Goal: Task Accomplishment & Management: Manage account settings

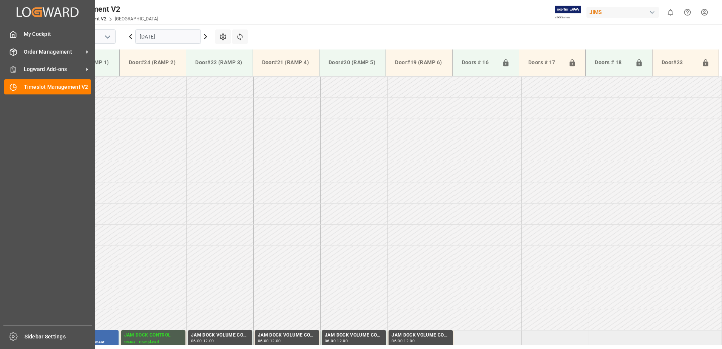
scroll to position [253, 0]
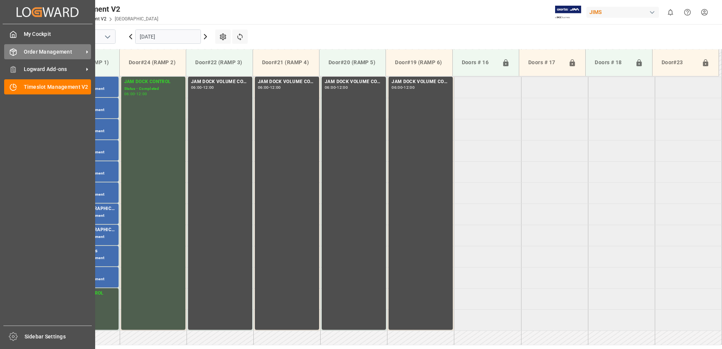
click at [45, 53] on span "Order Management" at bounding box center [54, 52] width 60 height 8
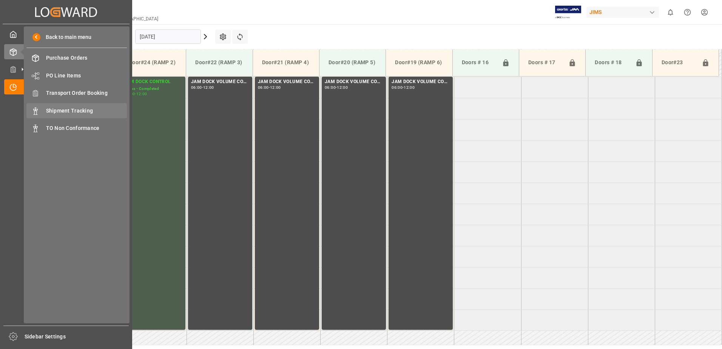
click at [76, 109] on span "Shipment Tracking" at bounding box center [86, 111] width 81 height 8
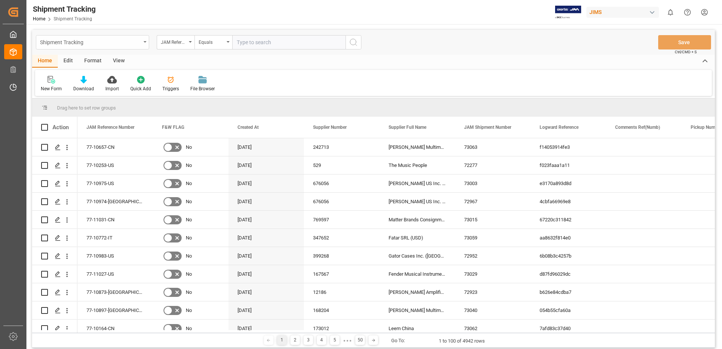
click at [145, 42] on icon "open menu" at bounding box center [144, 42] width 3 height 2
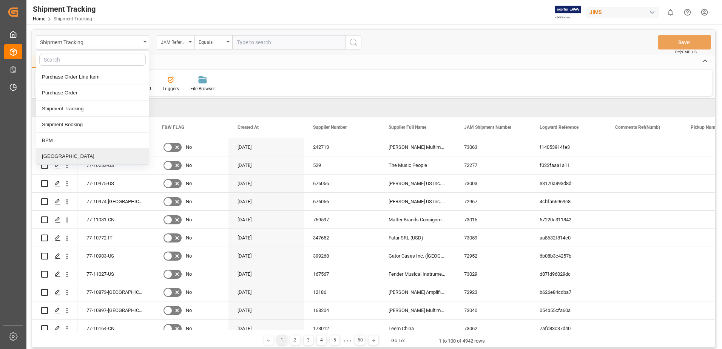
click at [50, 154] on div "[GEOGRAPHIC_DATA]" at bounding box center [92, 156] width 112 height 16
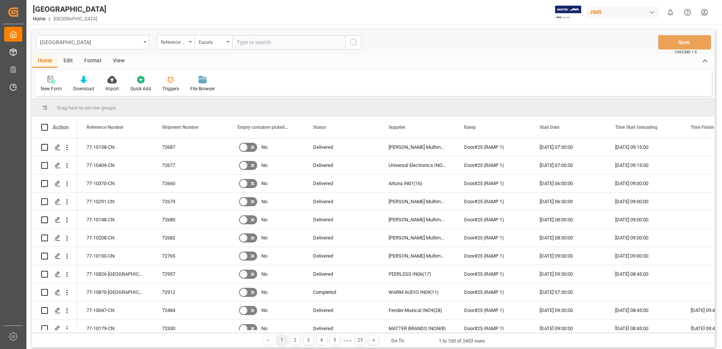
click at [117, 61] on div "View" at bounding box center [118, 61] width 23 height 13
click at [46, 86] on div "Default" at bounding box center [48, 88] width 15 height 7
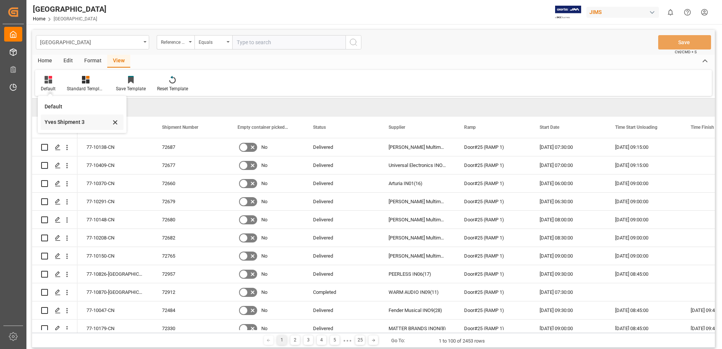
click at [59, 122] on div "Yves Shipment 3" at bounding box center [78, 122] width 66 height 8
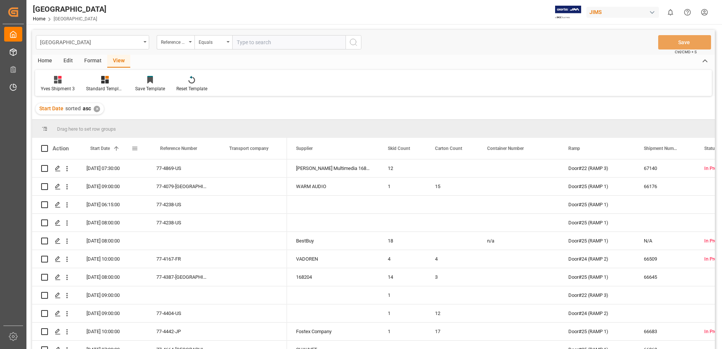
click at [135, 148] on span at bounding box center [134, 148] width 7 height 7
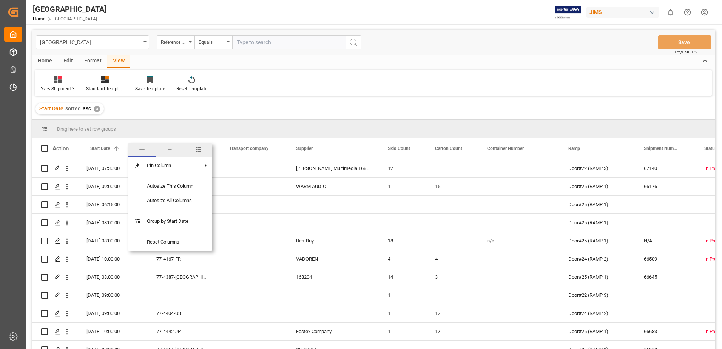
click at [170, 149] on span "filter" at bounding box center [169, 149] width 7 height 7
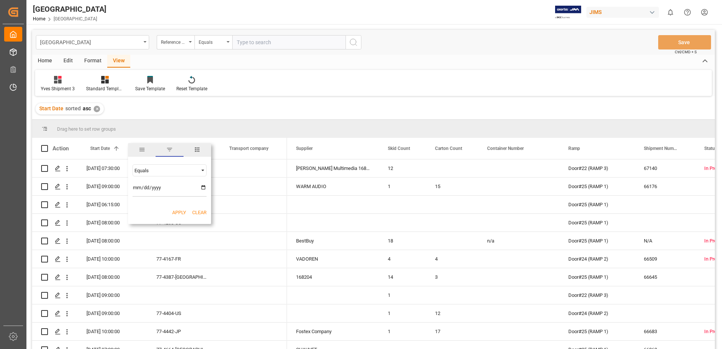
click at [202, 186] on input "date" at bounding box center [169, 189] width 74 height 15
type input "[DATE]"
click at [178, 213] on button "Apply" at bounding box center [179, 213] width 14 height 8
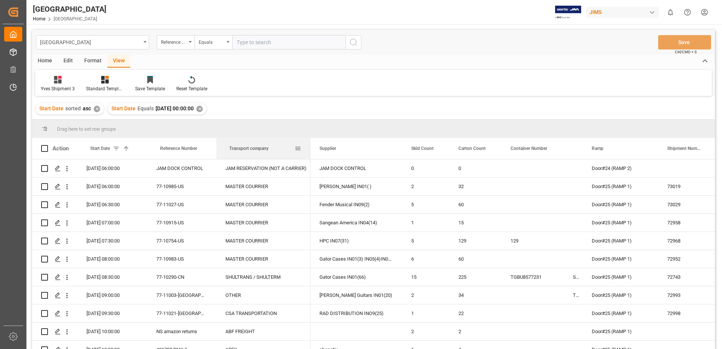
drag, startPoint x: 286, startPoint y: 148, endPoint x: 310, endPoint y: 150, distance: 23.5
click at [310, 150] on div at bounding box center [310, 148] width 3 height 21
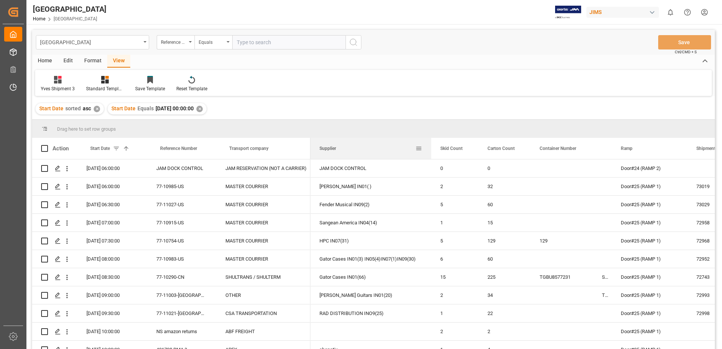
drag, startPoint x: 402, startPoint y: 149, endPoint x: 430, endPoint y: 153, distance: 29.0
click at [431, 153] on div at bounding box center [431, 148] width 3 height 21
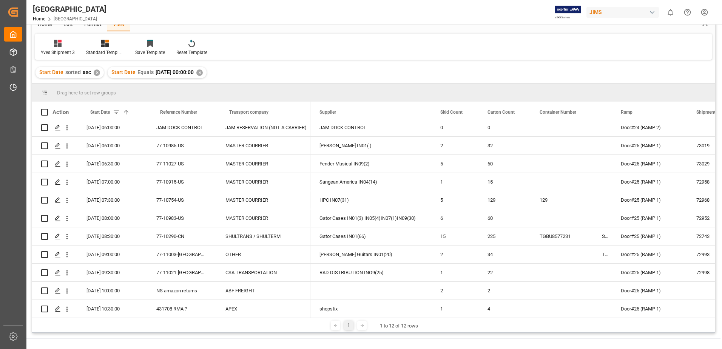
scroll to position [4, 0]
click at [427, 112] on div at bounding box center [427, 112] width 3 height 21
click at [214, 112] on div at bounding box center [214, 112] width 3 height 21
click at [45, 112] on span at bounding box center [44, 112] width 7 height 7
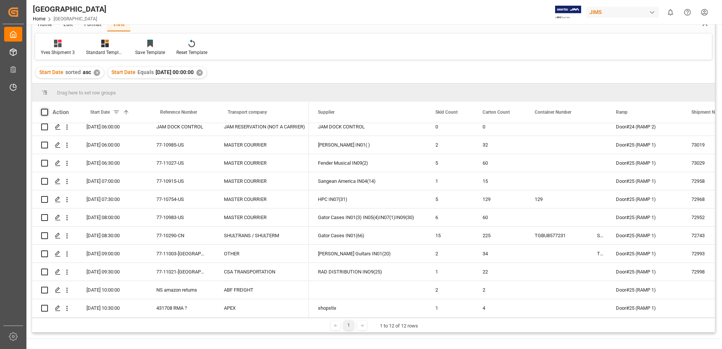
click at [47, 109] on input "checkbox" at bounding box center [47, 109] width 0 height 0
checkbox input "true"
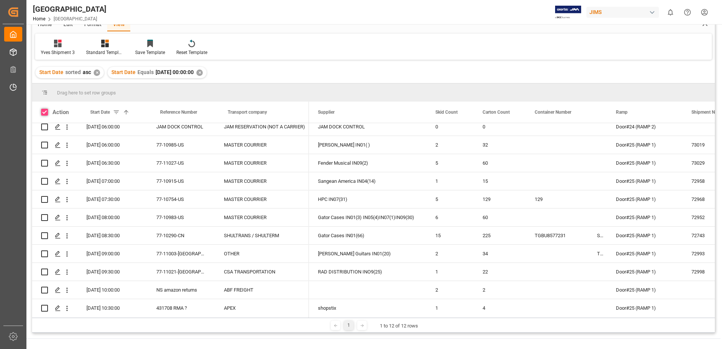
checkbox input "true"
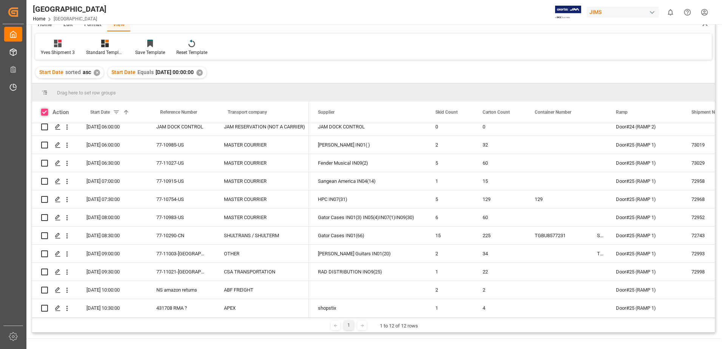
checkbox input "true"
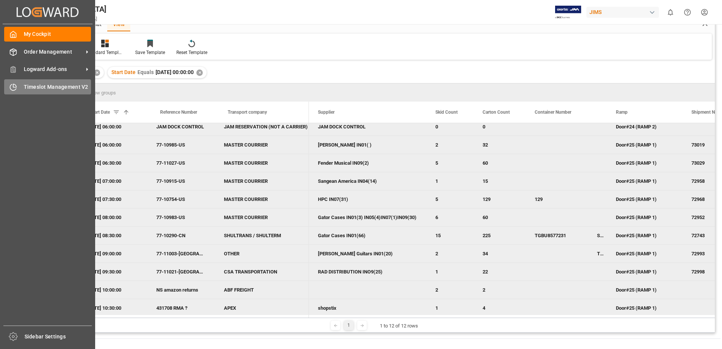
click at [25, 85] on span "Timeslot Management V2" at bounding box center [58, 87] width 68 height 8
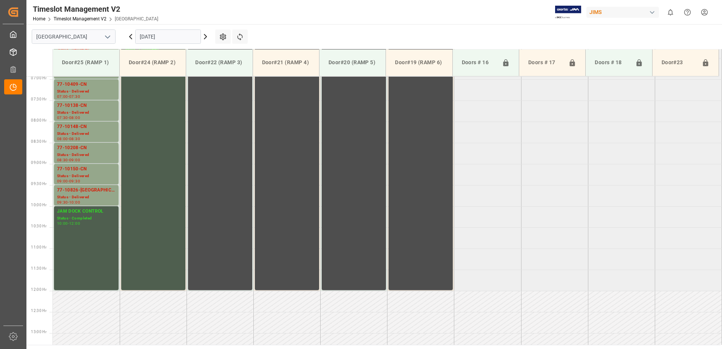
scroll to position [267, 0]
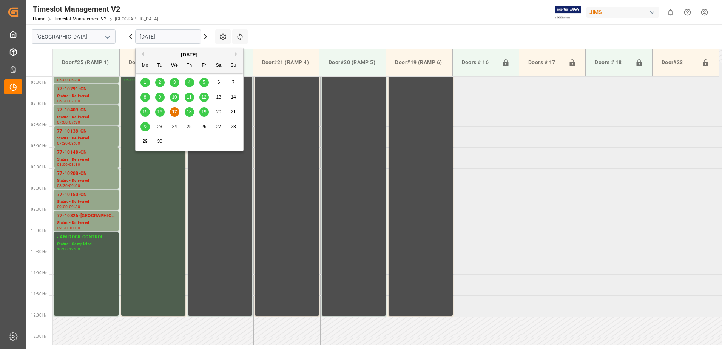
click at [183, 37] on input "[DATE]" at bounding box center [168, 36] width 66 height 14
click at [204, 111] on span "19" at bounding box center [203, 111] width 5 height 5
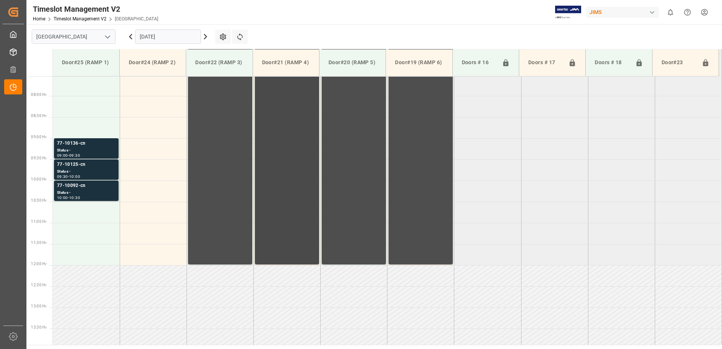
scroll to position [305, 0]
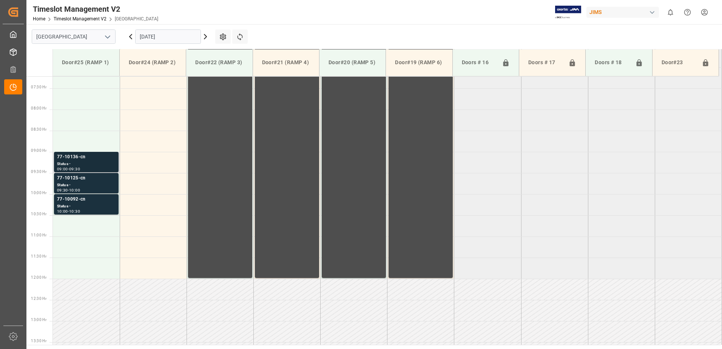
click at [80, 162] on div "Status -" at bounding box center [86, 164] width 59 height 6
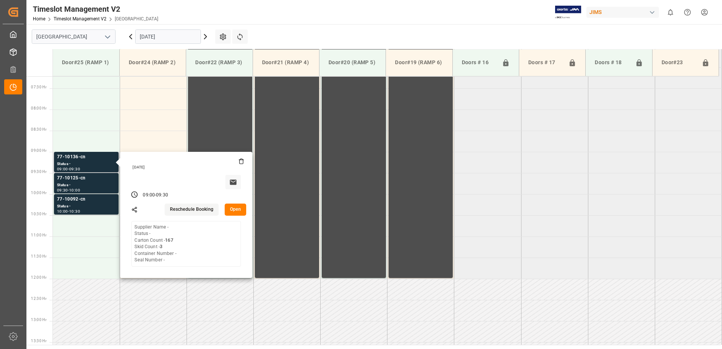
click at [237, 209] on button "Open" at bounding box center [236, 209] width 22 height 12
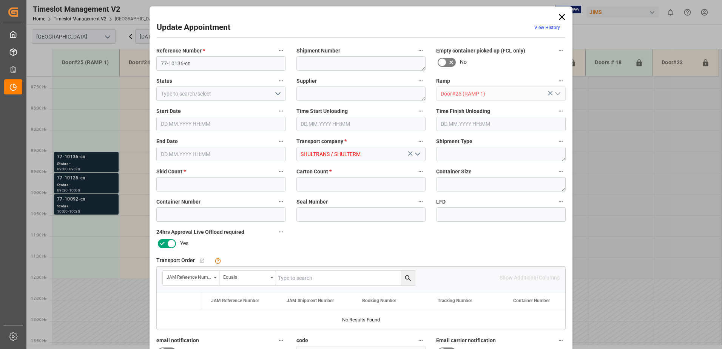
type input "3"
type input "167"
type input "[DATE] 09:00"
type input "[DATE] 09:30"
type input "[DATE] 14:49"
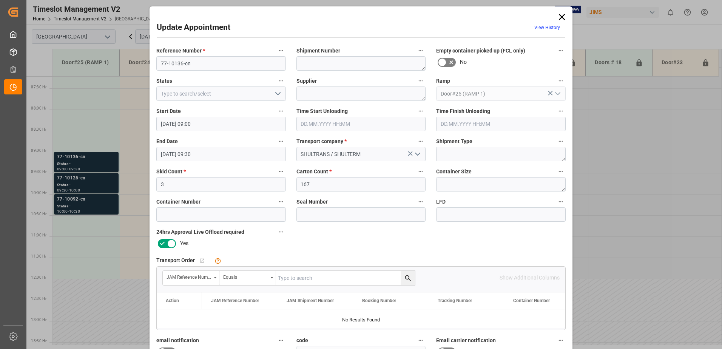
click at [560, 16] on icon at bounding box center [561, 17] width 11 height 11
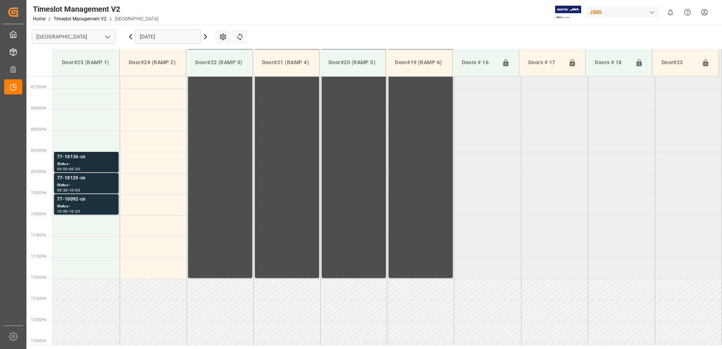
click at [88, 162] on div "Status -" at bounding box center [86, 164] width 59 height 6
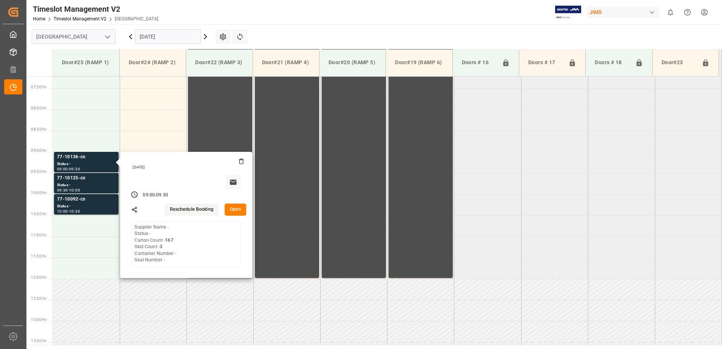
click at [237, 208] on button "Open" at bounding box center [236, 209] width 22 height 12
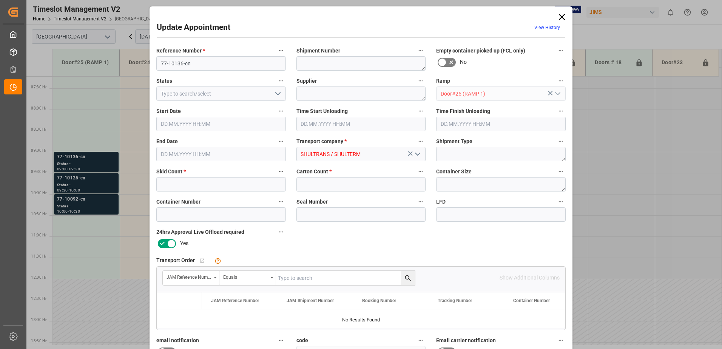
type input "3"
type input "167"
type input "[DATE] 09:00"
type input "[DATE] 09:30"
type input "[DATE] 14:49"
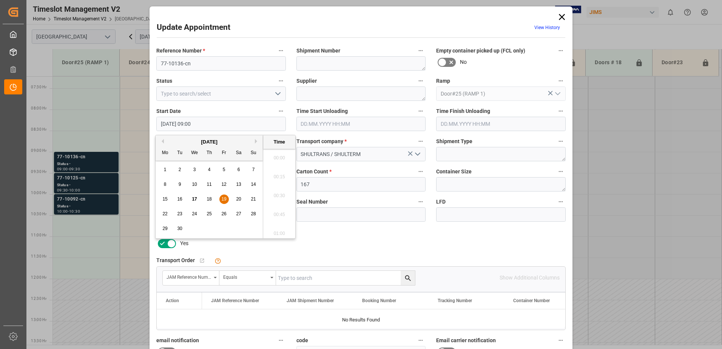
click at [215, 123] on input "[DATE] 09:00" at bounding box center [220, 124] width 129 height 14
click at [224, 198] on span "19" at bounding box center [223, 198] width 5 height 5
click at [278, 156] on li "06:00" at bounding box center [279, 155] width 32 height 19
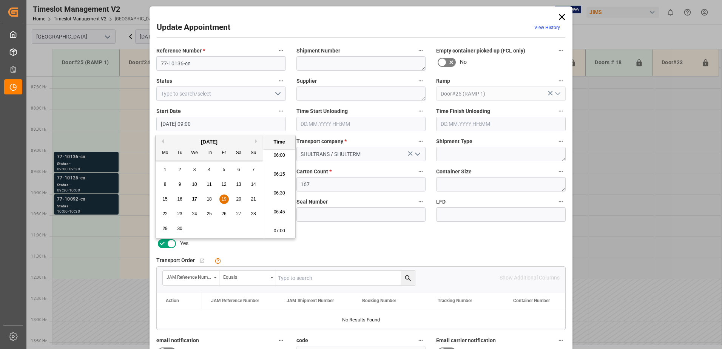
type input "[DATE] 06:00"
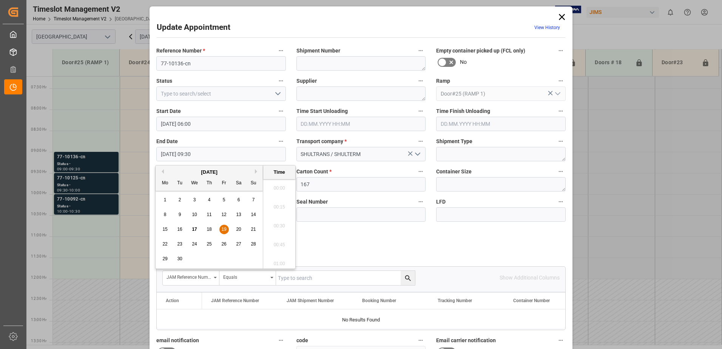
click at [224, 155] on input "[DATE] 09:30" at bounding box center [220, 154] width 129 height 14
click at [225, 228] on span "19" at bounding box center [223, 228] width 5 height 5
click at [279, 186] on li "06:30" at bounding box center [279, 185] width 32 height 19
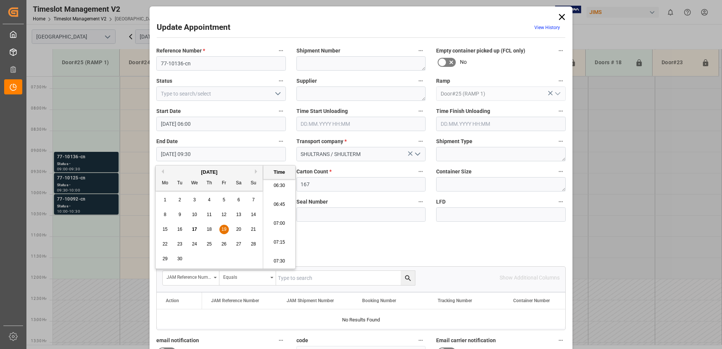
type input "[DATE] 06:30"
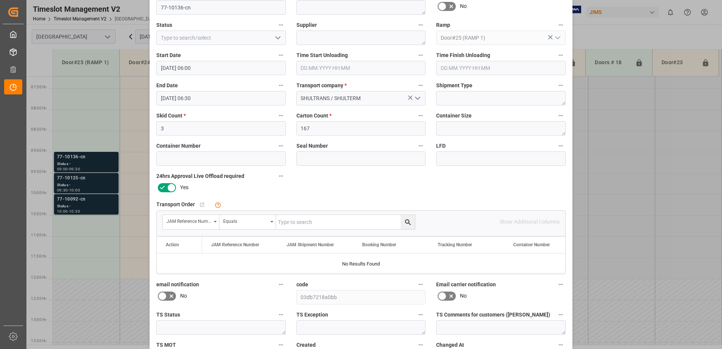
scroll to position [110, 0]
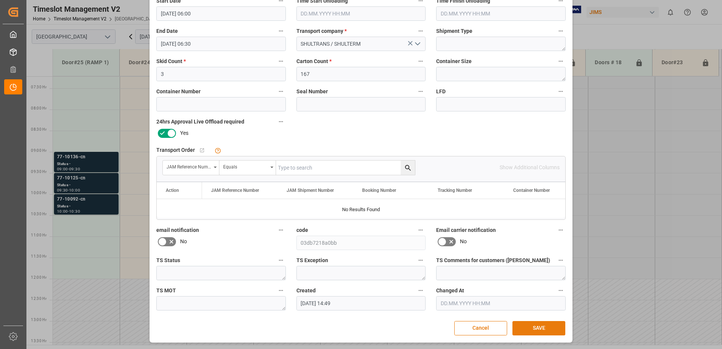
click at [543, 325] on button "SAVE" at bounding box center [538, 328] width 53 height 14
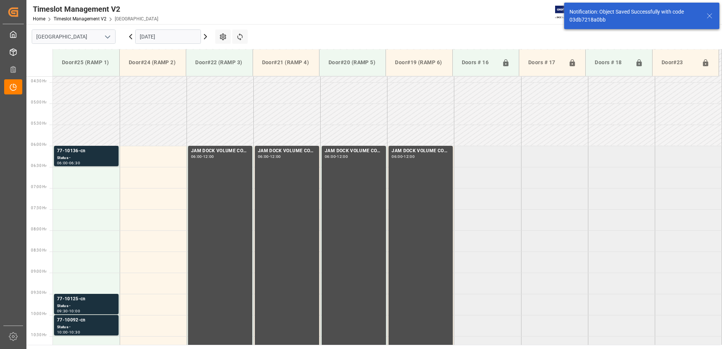
scroll to position [207, 0]
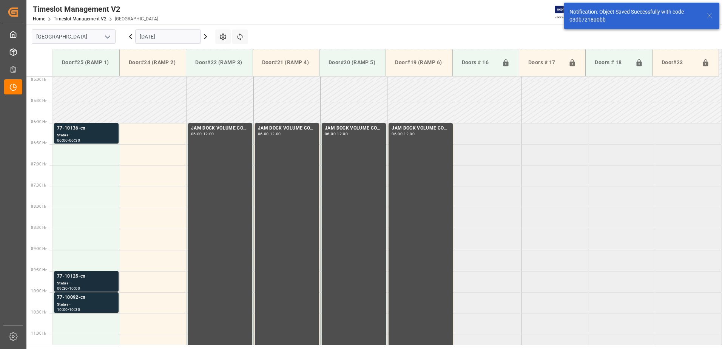
click at [79, 280] on div "Status -" at bounding box center [86, 283] width 59 height 6
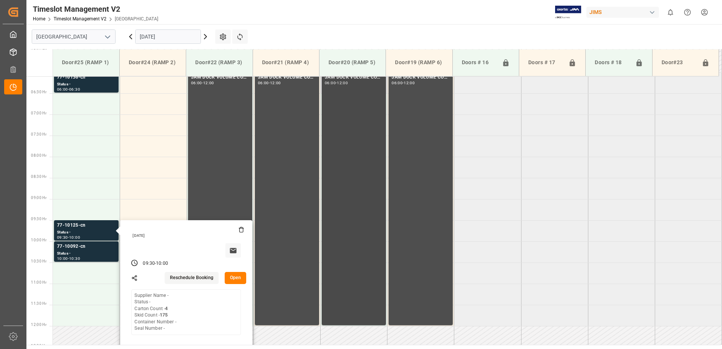
scroll to position [245, 0]
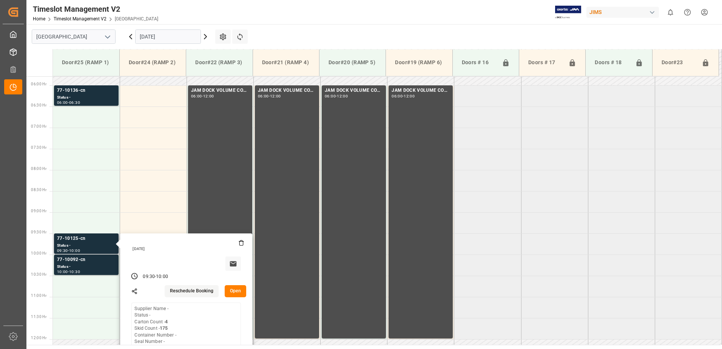
click at [240, 288] on button "Open" at bounding box center [236, 291] width 22 height 12
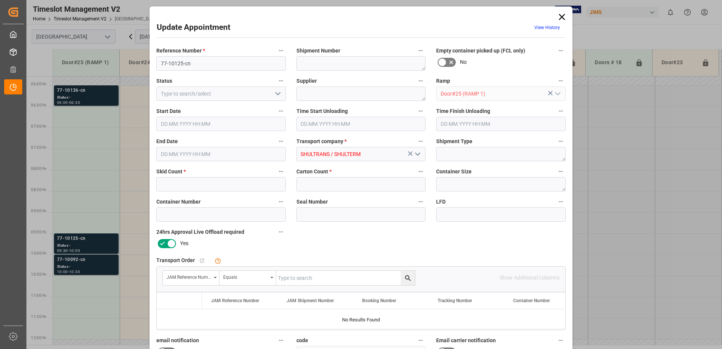
type input "175"
type input "4"
type input "[DATE] 09:30"
type input "[DATE] 10:00"
type input "[DATE] 14:49"
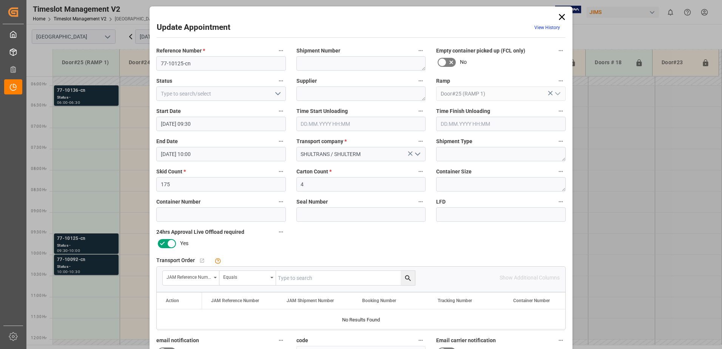
click at [212, 124] on input "[DATE] 09:30" at bounding box center [220, 124] width 129 height 14
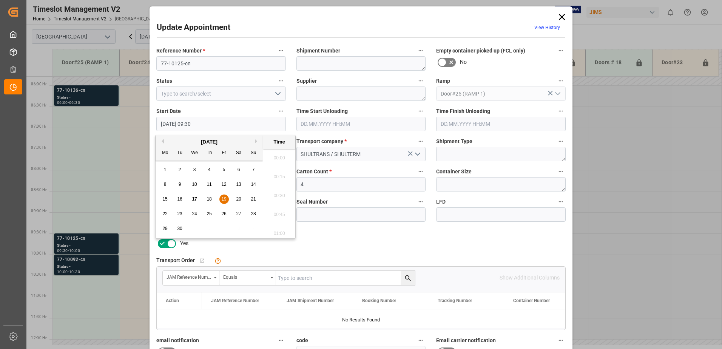
scroll to position [682, 0]
click at [223, 199] on span "19" at bounding box center [223, 198] width 5 height 5
click at [277, 156] on li "06:00" at bounding box center [279, 155] width 32 height 19
type input "[DATE] 06:00"
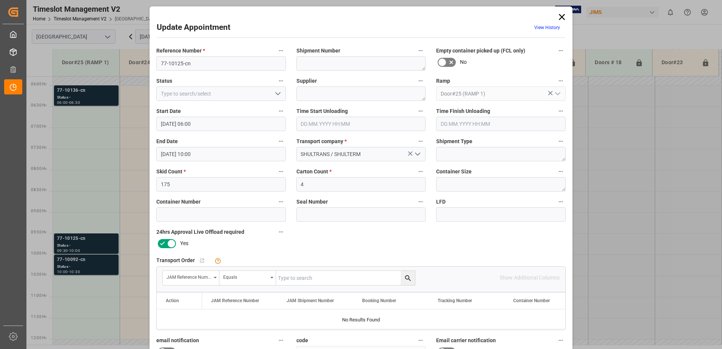
click at [213, 156] on input "[DATE] 10:00" at bounding box center [220, 154] width 129 height 14
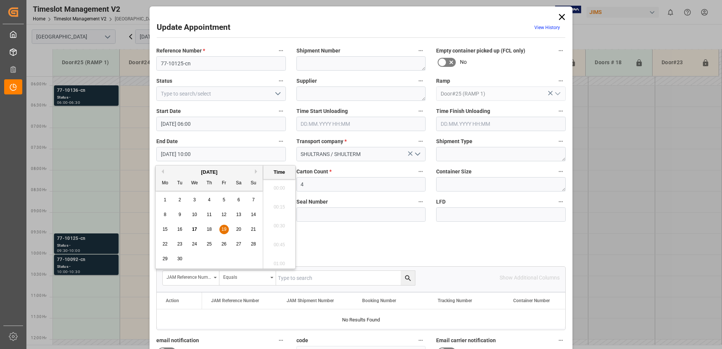
scroll to position [720, 0]
click at [223, 229] on span "19" at bounding box center [223, 228] width 5 height 5
click at [277, 223] on li "07:00" at bounding box center [279, 223] width 32 height 19
type input "[DATE] 07:00"
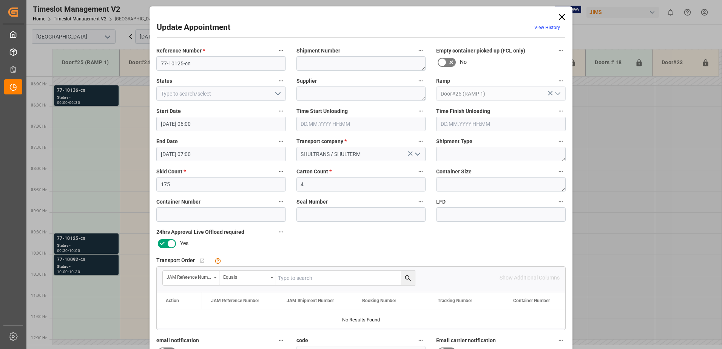
click at [204, 122] on input "[DATE] 06:00" at bounding box center [220, 124] width 129 height 14
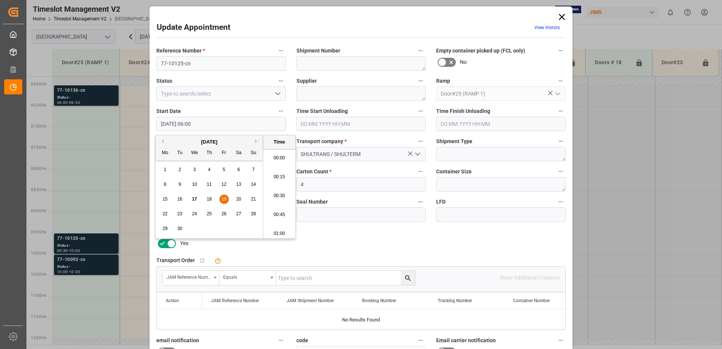
scroll to position [418, 0]
click at [223, 197] on span "19" at bounding box center [223, 198] width 5 height 5
click at [277, 192] on li "06:30" at bounding box center [279, 193] width 32 height 19
type input "[DATE] 06:30"
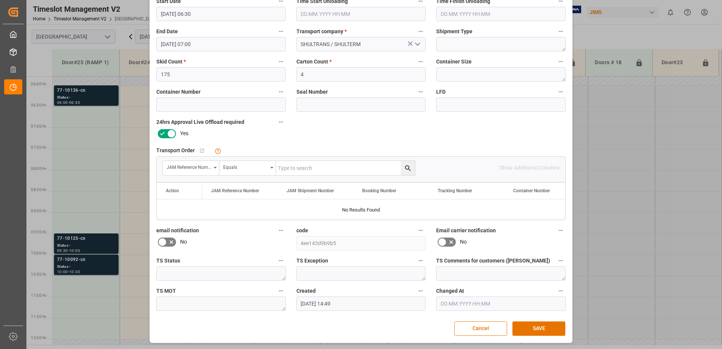
scroll to position [110, 0]
click at [536, 326] on button "SAVE" at bounding box center [538, 328] width 53 height 14
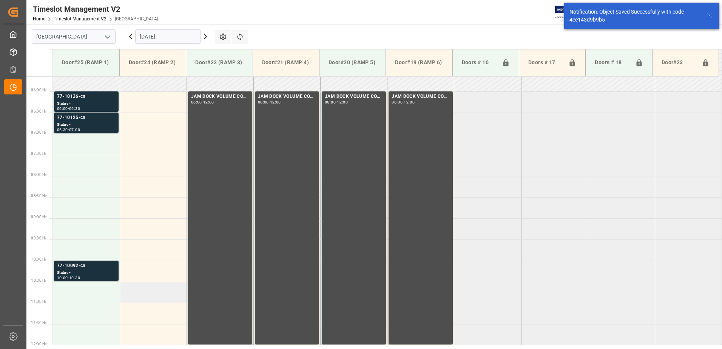
scroll to position [282, 0]
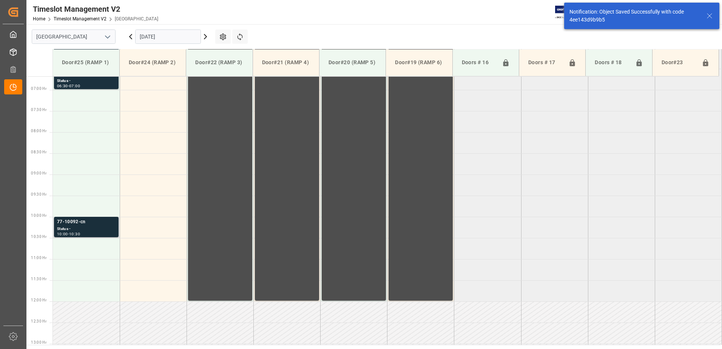
click at [73, 227] on div "Status -" at bounding box center [86, 229] width 59 height 6
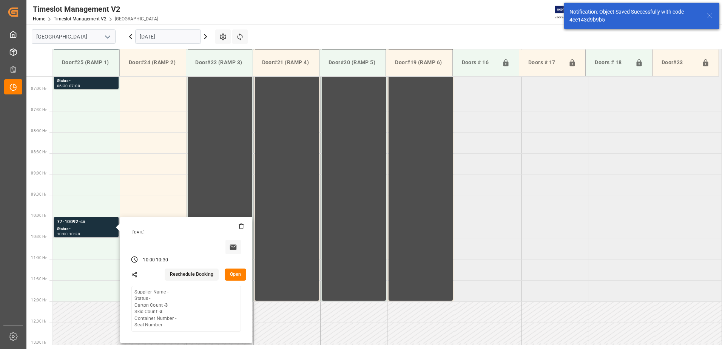
click at [238, 273] on button "Open" at bounding box center [236, 274] width 22 height 12
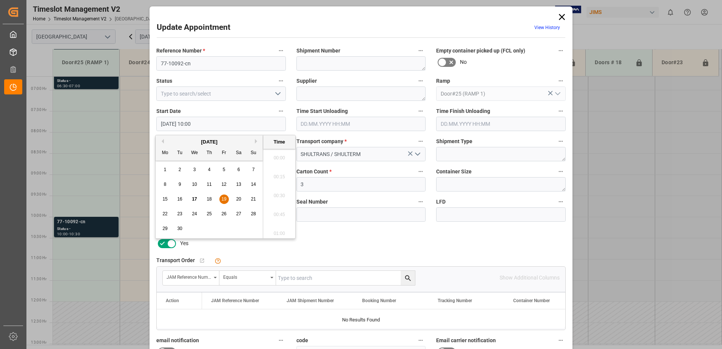
click at [231, 127] on input "[DATE] 10:00" at bounding box center [220, 124] width 129 height 14
click at [222, 199] on span "19" at bounding box center [223, 198] width 5 height 5
click at [277, 156] on li "07:00" at bounding box center [279, 155] width 32 height 19
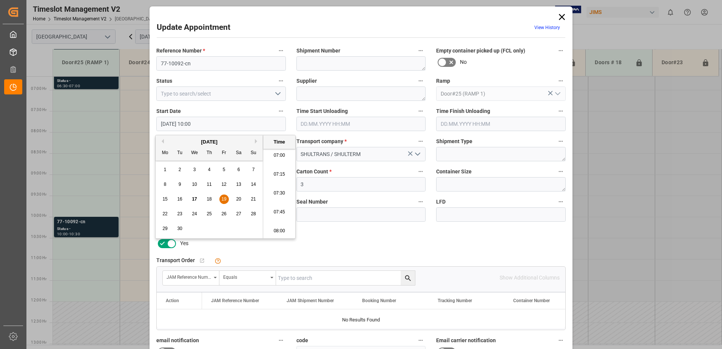
type input "[DATE] 07:00"
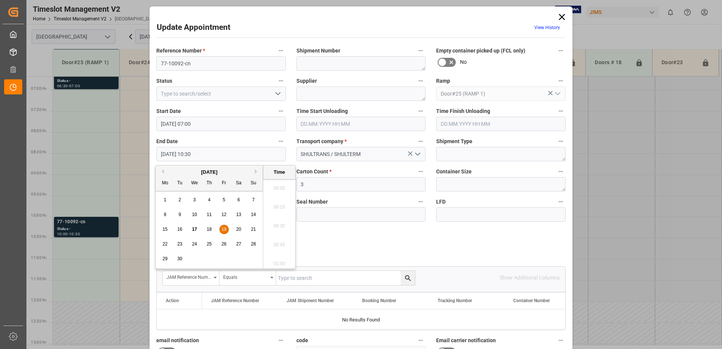
click at [206, 152] on input "[DATE] 10:30" at bounding box center [220, 154] width 129 height 14
click at [225, 230] on span "19" at bounding box center [223, 228] width 5 height 5
click at [277, 224] on li "07:30" at bounding box center [279, 223] width 32 height 19
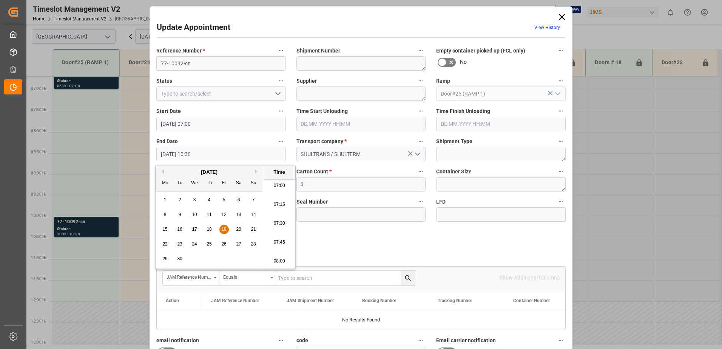
type input "[DATE] 07:30"
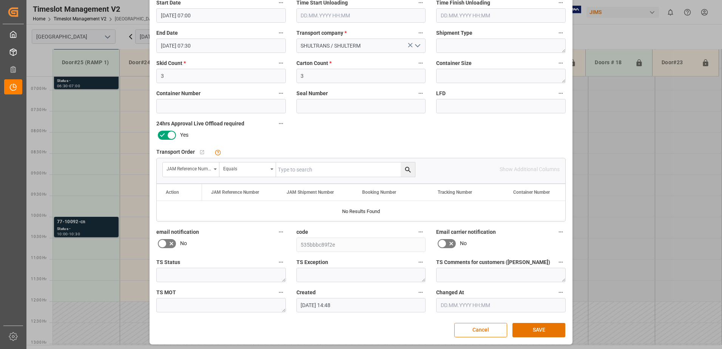
scroll to position [110, 0]
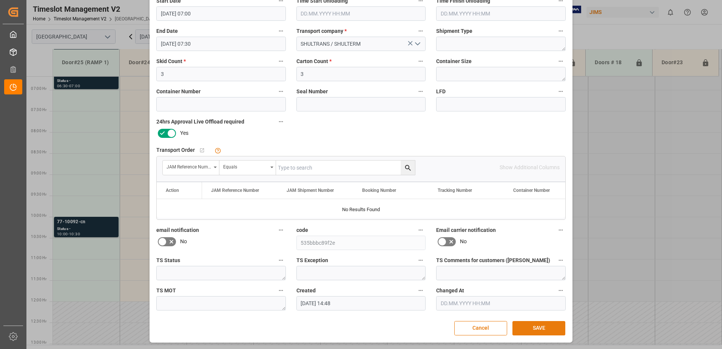
click at [541, 330] on button "SAVE" at bounding box center [538, 328] width 53 height 14
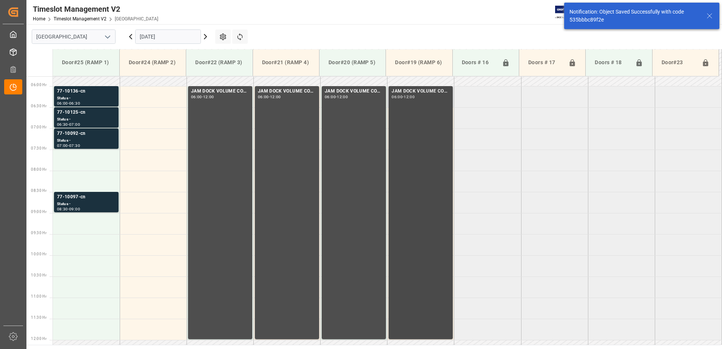
scroll to position [249, 0]
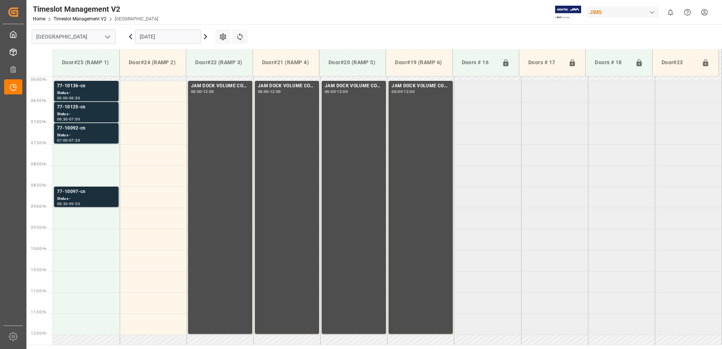
click at [94, 207] on div "77-10097-cn Status - 08:30 - 09:00" at bounding box center [86, 196] width 67 height 21
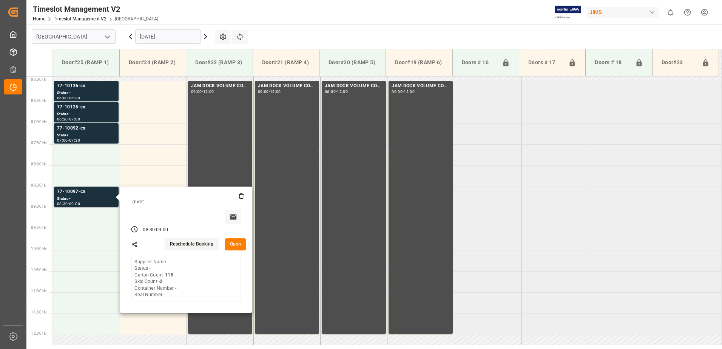
click at [233, 238] on button "Open" at bounding box center [236, 244] width 22 height 12
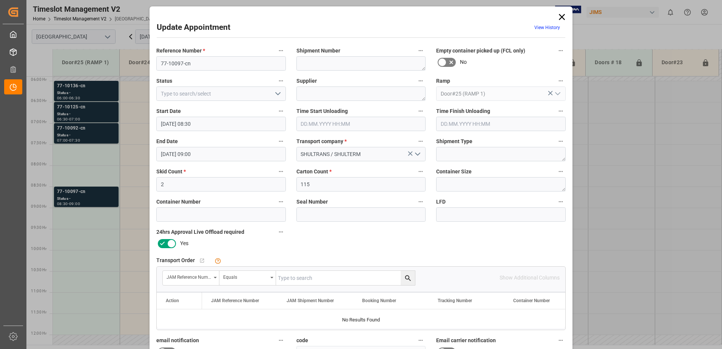
click at [271, 124] on input "[DATE] 08:30" at bounding box center [220, 124] width 129 height 14
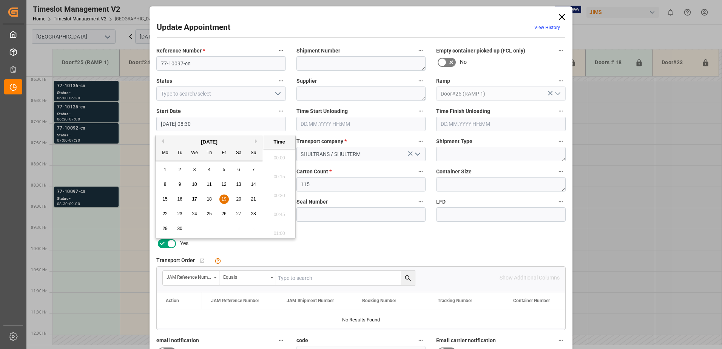
scroll to position [607, 0]
click at [223, 198] on span "19" at bounding box center [223, 198] width 5 height 5
click at [275, 191] on li "07:30" at bounding box center [279, 193] width 32 height 19
type input "[DATE] 07:30"
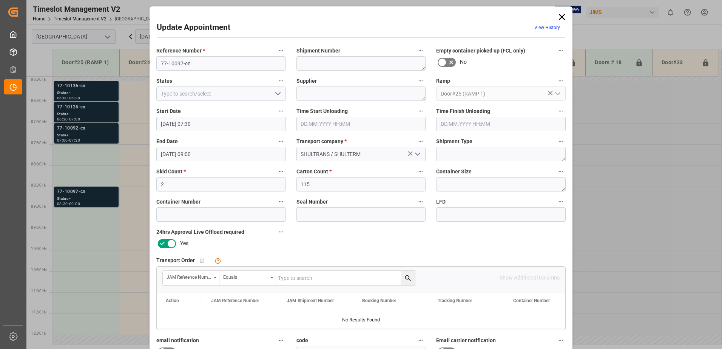
click at [207, 151] on input "[DATE] 09:00" at bounding box center [220, 154] width 129 height 14
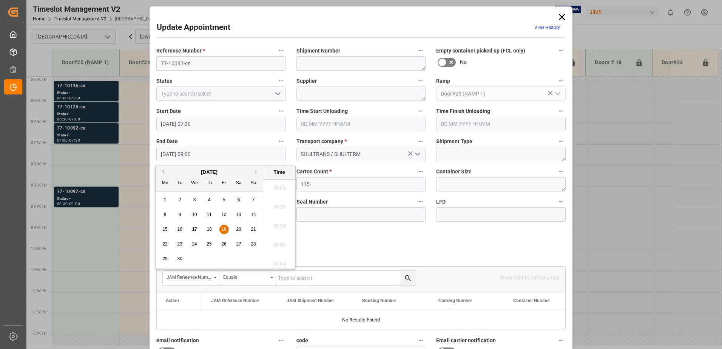
scroll to position [644, 0]
drag, startPoint x: 224, startPoint y: 230, endPoint x: 237, endPoint y: 231, distance: 12.5
click at [224, 229] on span "19" at bounding box center [223, 228] width 5 height 5
click at [279, 223] on li "08:00" at bounding box center [279, 223] width 32 height 19
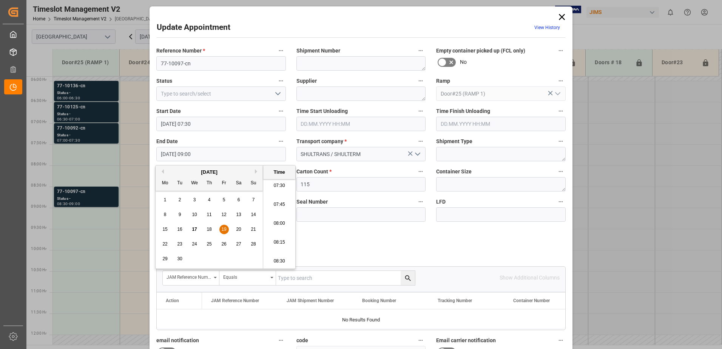
type input "[DATE] 08:00"
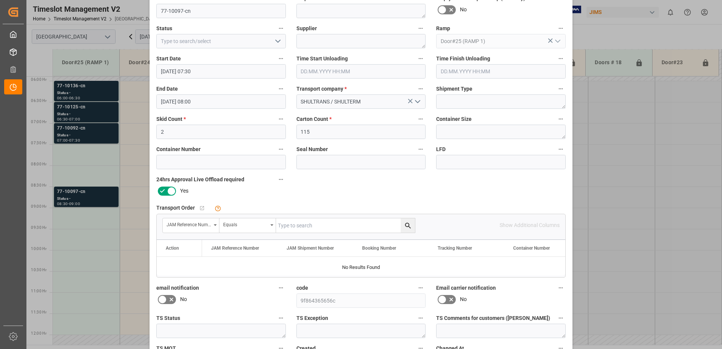
scroll to position [110, 0]
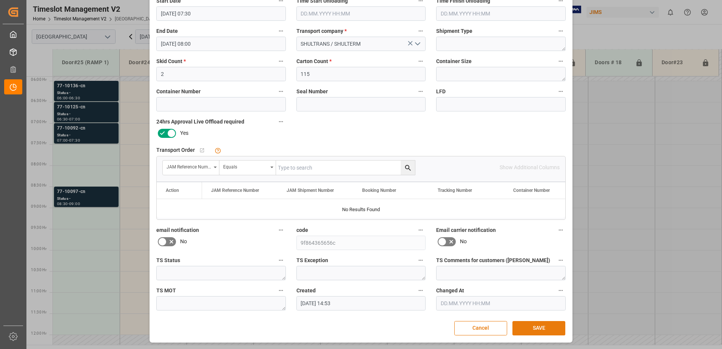
click at [534, 326] on button "SAVE" at bounding box center [538, 328] width 53 height 14
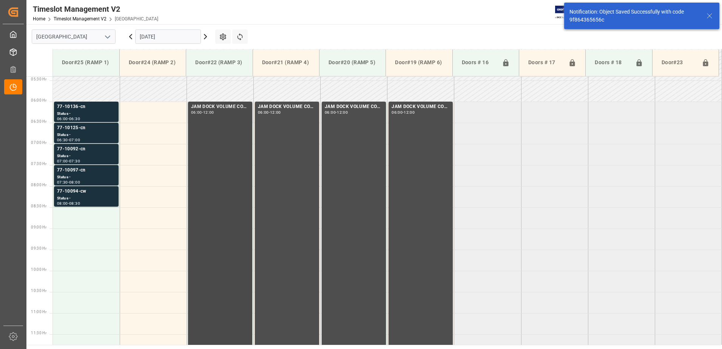
scroll to position [211, 0]
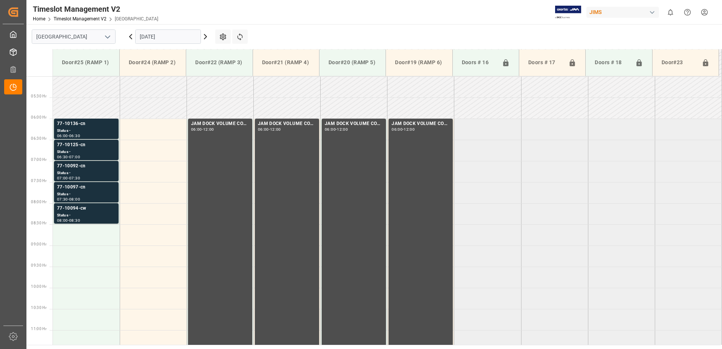
click at [177, 37] on input "[DATE]" at bounding box center [168, 36] width 66 height 14
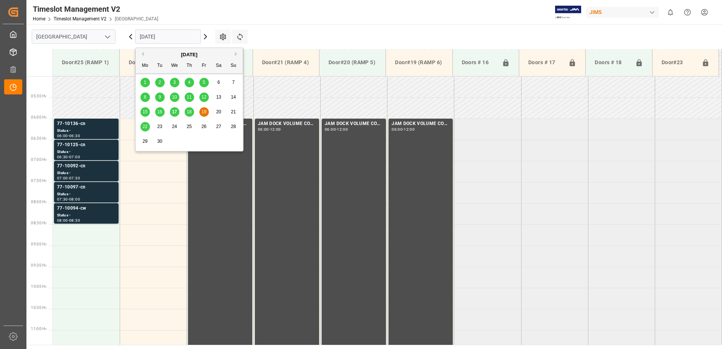
click at [173, 112] on span "17" at bounding box center [174, 111] width 5 height 5
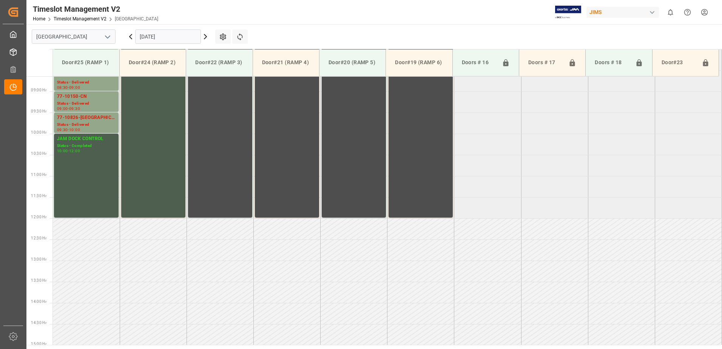
scroll to position [343, 0]
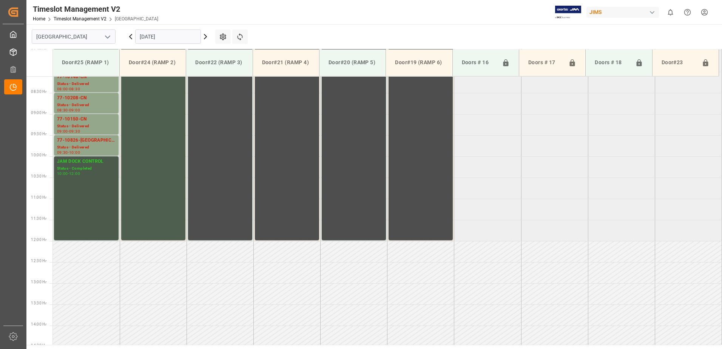
click at [79, 165] on div "JAM DOCK CONTROL" at bounding box center [86, 162] width 59 height 8
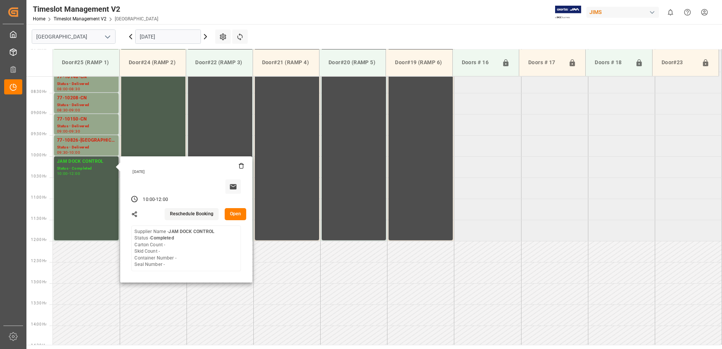
click at [235, 214] on button "Open" at bounding box center [236, 214] width 22 height 12
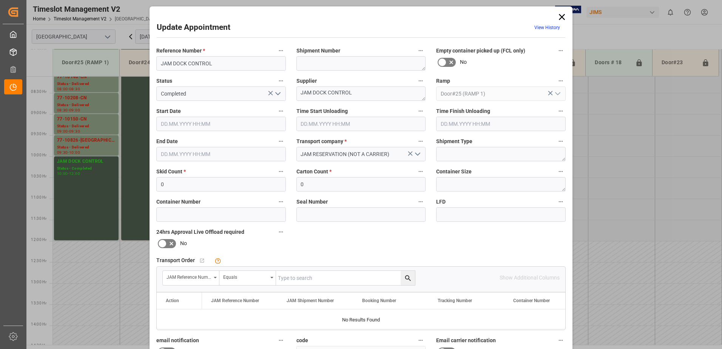
type input "[DATE] 10:00"
type input "[DATE] 12:00"
type input "[DATE] 12:55"
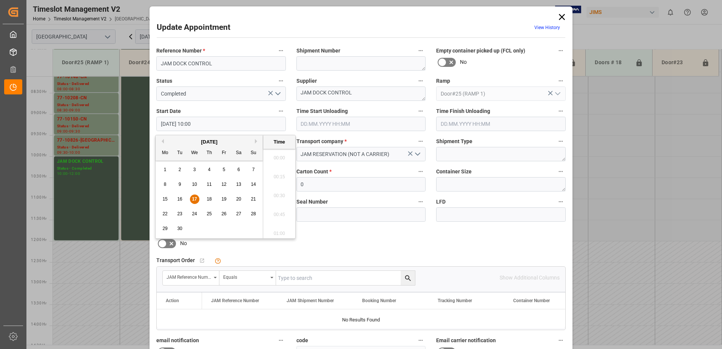
click at [214, 123] on input "[DATE] 10:00" at bounding box center [220, 124] width 129 height 14
click at [196, 198] on span "17" at bounding box center [194, 198] width 5 height 5
click at [276, 233] on li "10:30" at bounding box center [279, 231] width 32 height 19
type input "[DATE] 10:30"
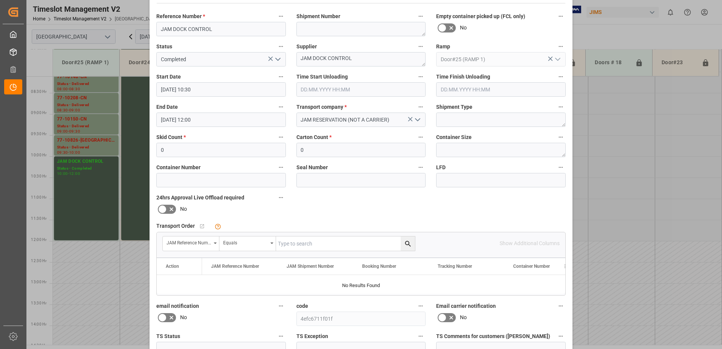
scroll to position [110, 0]
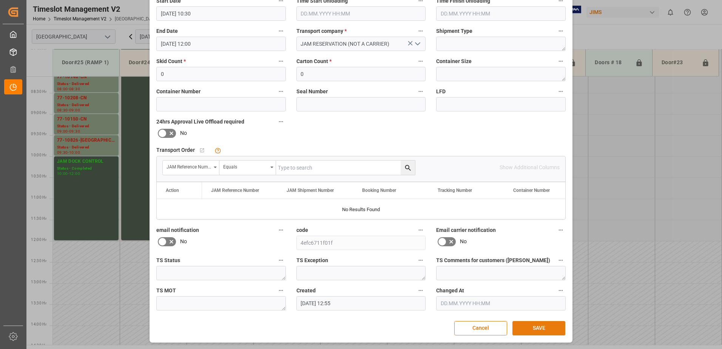
click at [538, 329] on button "SAVE" at bounding box center [538, 328] width 53 height 14
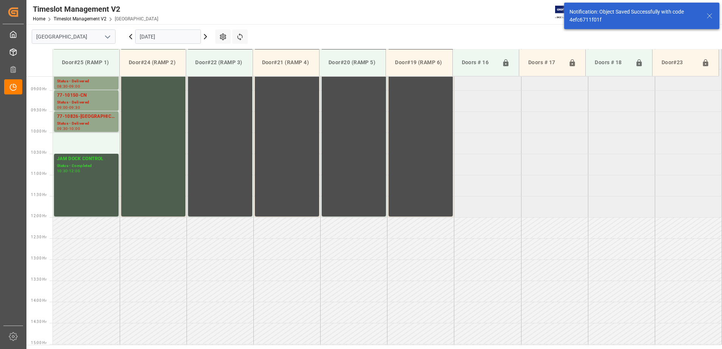
scroll to position [376, 0]
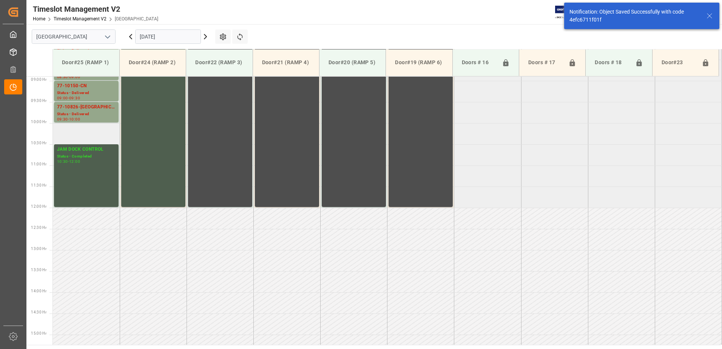
click at [74, 136] on td at bounding box center [86, 133] width 67 height 21
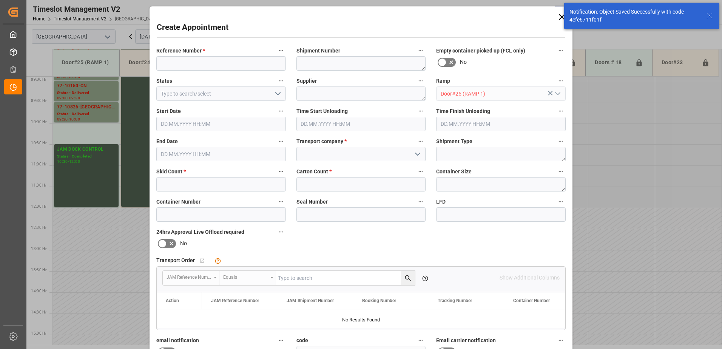
type input "[DATE] 10:00"
type input "[DATE] 10:30"
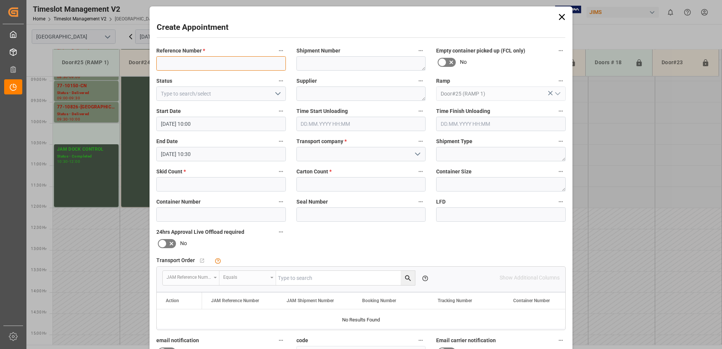
click at [180, 62] on input at bounding box center [220, 63] width 129 height 14
type input "77-10897-us"
click at [417, 155] on polyline "open menu" at bounding box center [417, 154] width 5 height 2
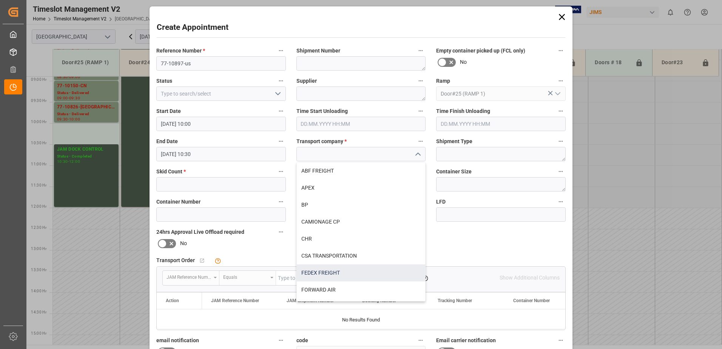
click at [333, 274] on div "FEDEX FREIGHT" at bounding box center [361, 272] width 129 height 17
type input "FEDEX FREIGHT"
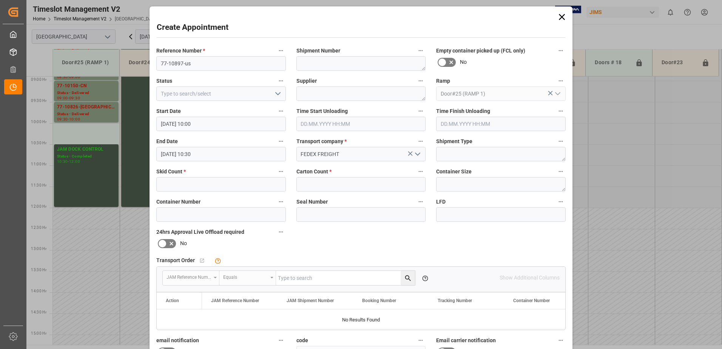
click at [253, 191] on div "Skid Count *" at bounding box center [221, 179] width 140 height 30
click at [313, 184] on input "text" at bounding box center [360, 184] width 129 height 14
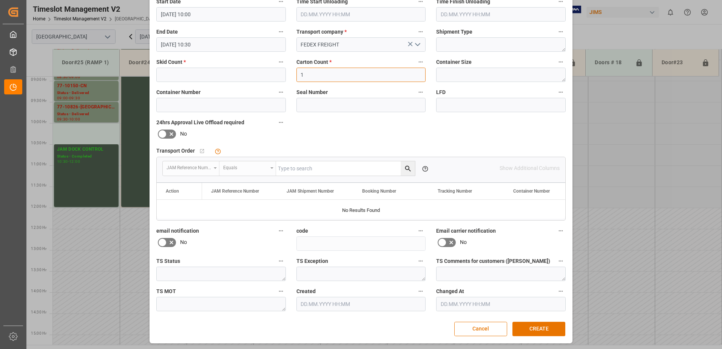
scroll to position [110, 0]
type input "1"
click at [531, 328] on button "CREATE" at bounding box center [538, 328] width 53 height 14
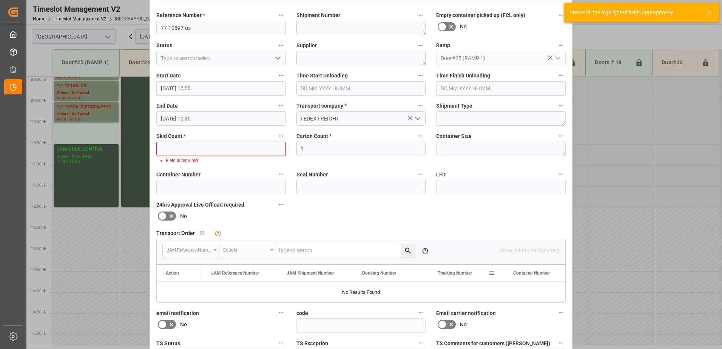
scroll to position [35, 0]
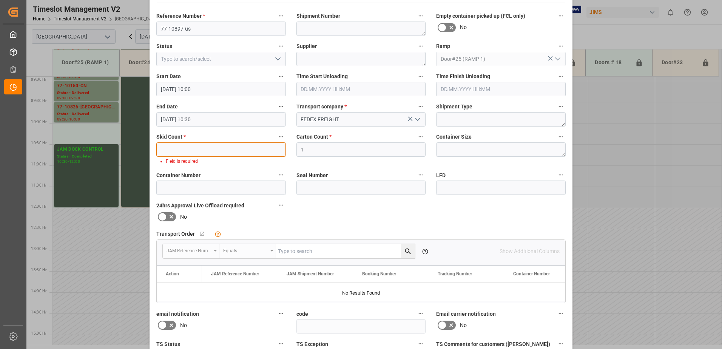
click at [193, 149] on input "text" at bounding box center [220, 149] width 129 height 14
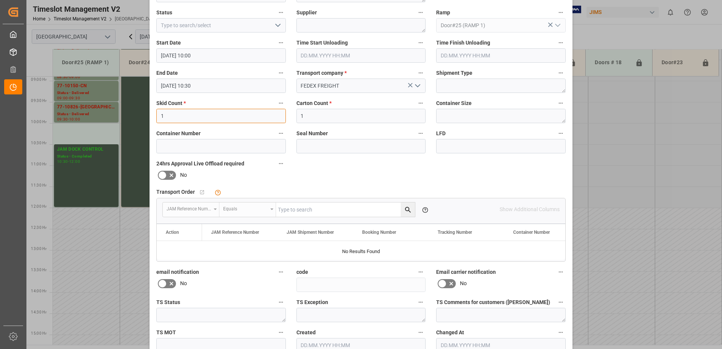
scroll to position [110, 0]
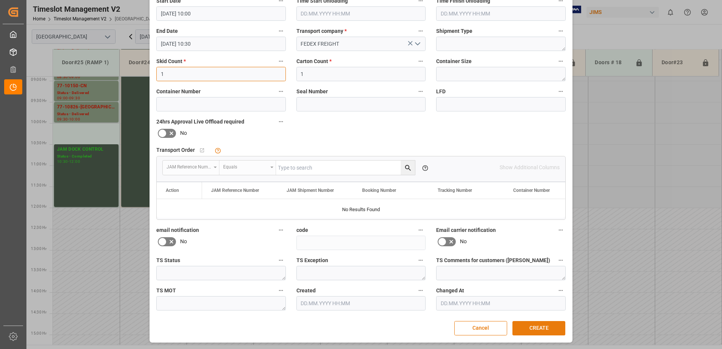
type input "1"
click at [529, 325] on button "CREATE" at bounding box center [538, 328] width 53 height 14
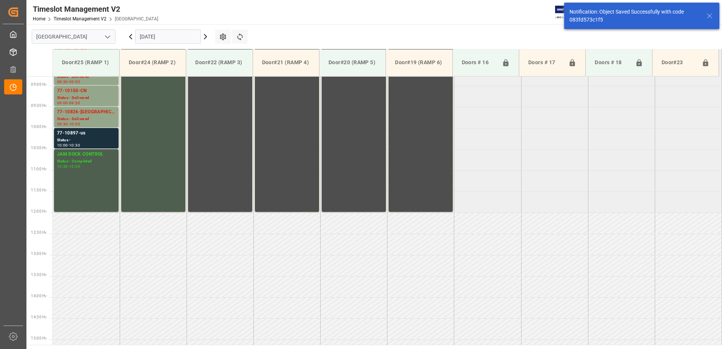
scroll to position [376, 0]
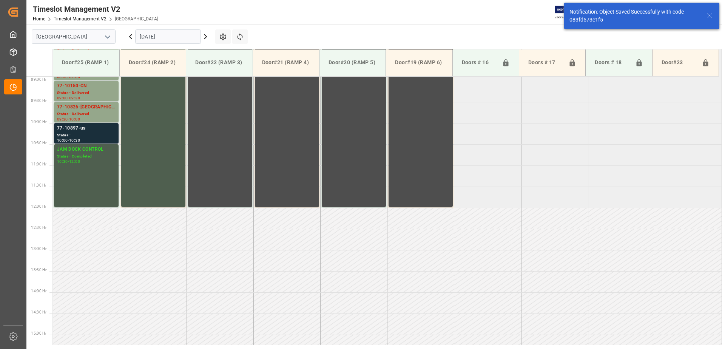
click at [75, 134] on div "Status -" at bounding box center [86, 135] width 59 height 6
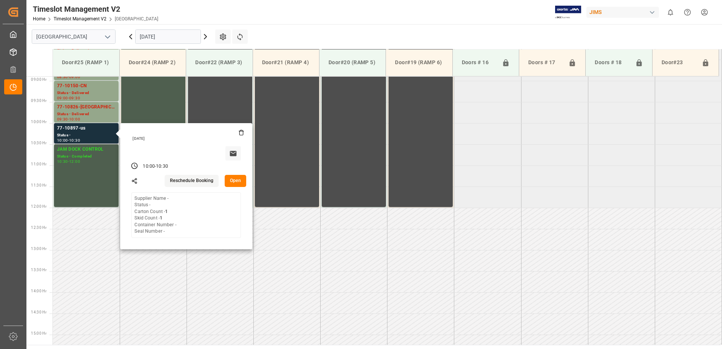
click at [234, 179] on button "Open" at bounding box center [236, 181] width 22 height 12
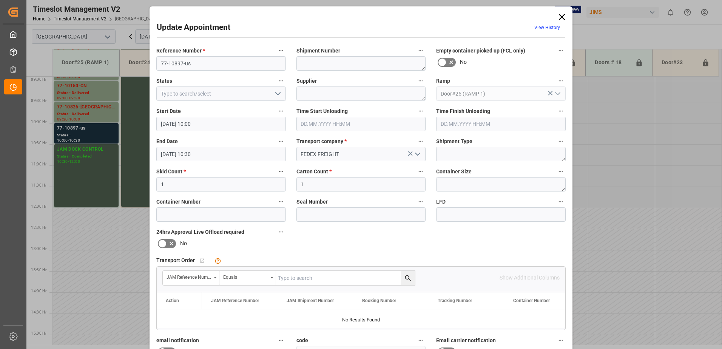
click at [319, 275] on input "text" at bounding box center [345, 278] width 139 height 14
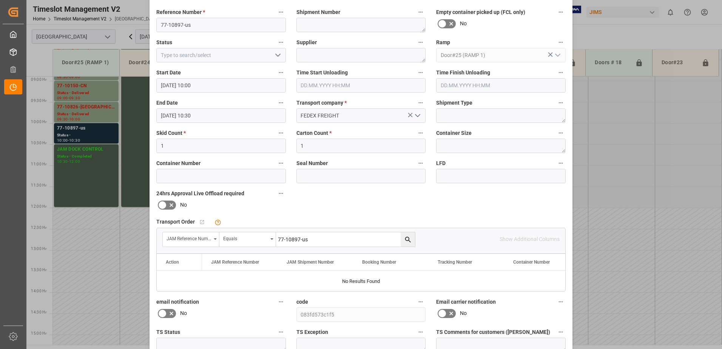
scroll to position [75, 0]
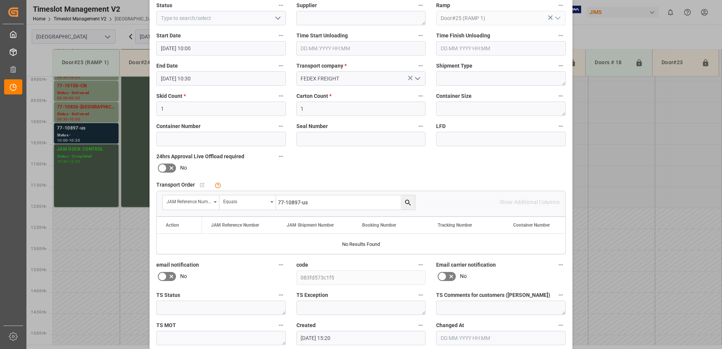
type input "77-10897-us"
click at [405, 203] on icon "search button" at bounding box center [408, 203] width 8 height 8
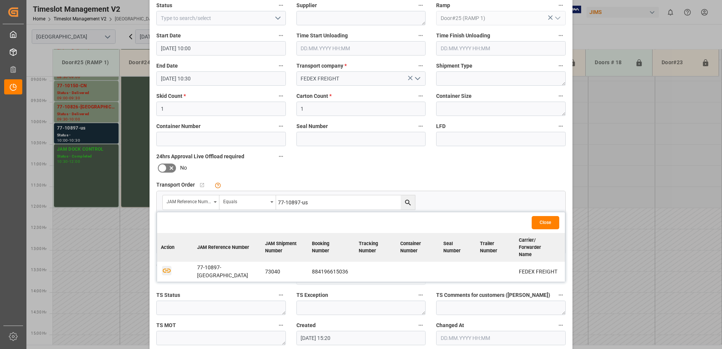
click at [164, 266] on icon "button" at bounding box center [166, 270] width 9 height 9
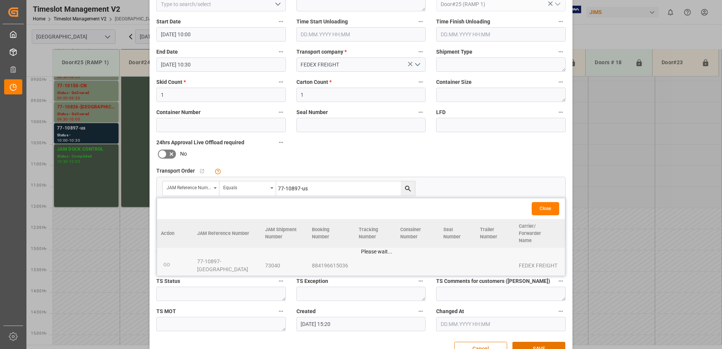
scroll to position [110, 0]
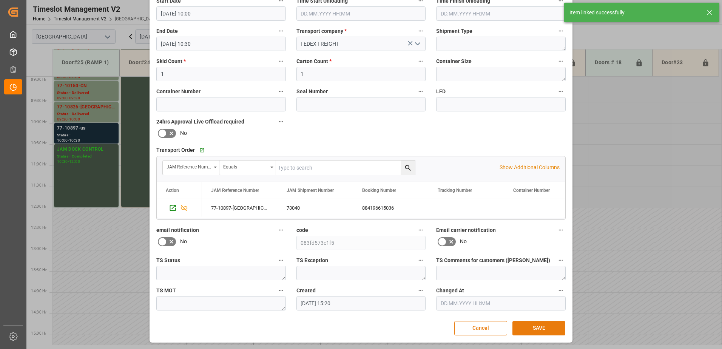
click at [539, 330] on button "SAVE" at bounding box center [538, 328] width 53 height 14
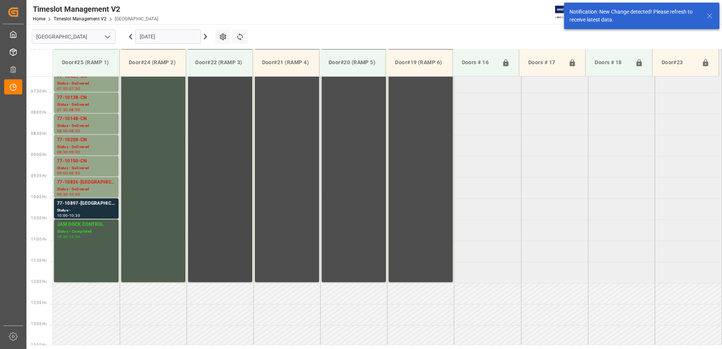
scroll to position [300, 0]
click at [91, 207] on div "77-10897-[GEOGRAPHIC_DATA]" at bounding box center [86, 204] width 59 height 8
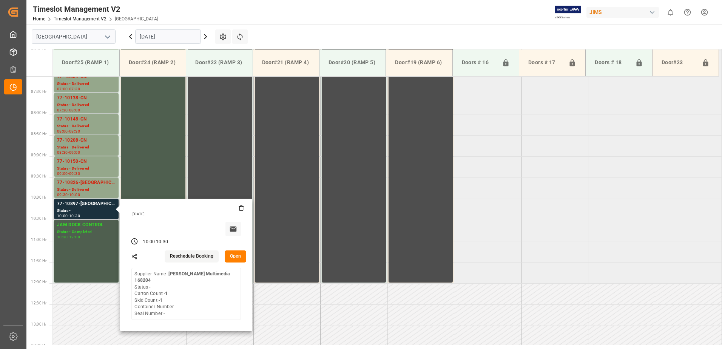
click at [236, 256] on button "Open" at bounding box center [236, 256] width 22 height 12
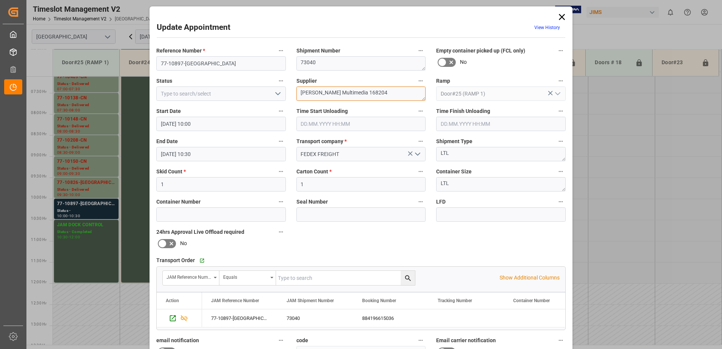
drag, startPoint x: 370, startPoint y: 93, endPoint x: 320, endPoint y: 93, distance: 49.8
click at [320, 93] on textarea "[PERSON_NAME] Multimedia 168204" at bounding box center [360, 93] width 129 height 14
click at [363, 92] on textarea "[PERSON_NAME] LUXURY IN04(7) IONON(2)" at bounding box center [360, 93] width 129 height 14
type textarea "[PERSON_NAME] LUXURY IN04(7) INON(2)"
click at [276, 94] on icon "open menu" at bounding box center [277, 93] width 9 height 9
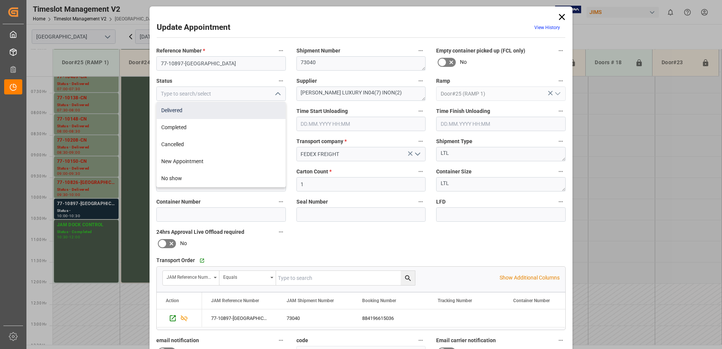
click at [236, 109] on div "Delivered" at bounding box center [221, 110] width 129 height 17
type input "Delivered"
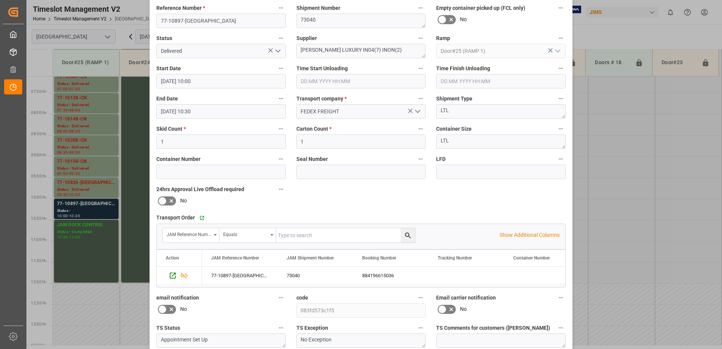
scroll to position [110, 0]
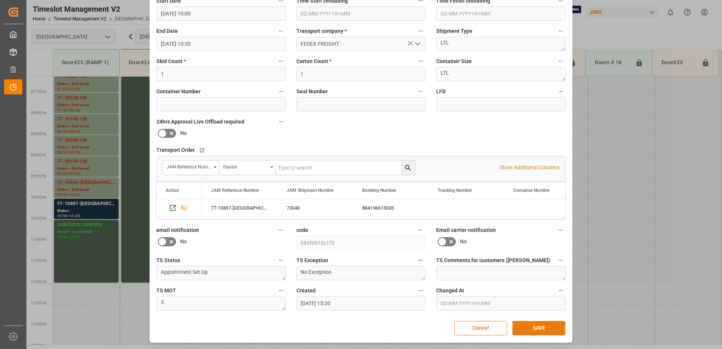
click at [538, 327] on button "SAVE" at bounding box center [538, 328] width 53 height 14
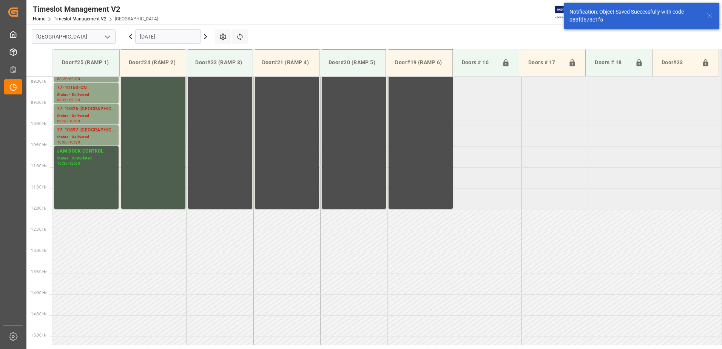
scroll to position [376, 0]
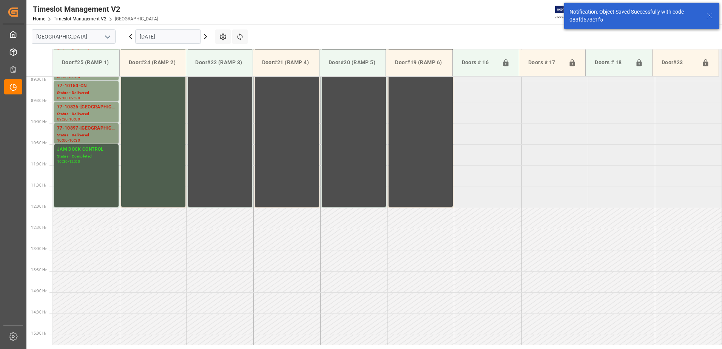
click at [95, 134] on div "Status - Delivered" at bounding box center [86, 135] width 59 height 6
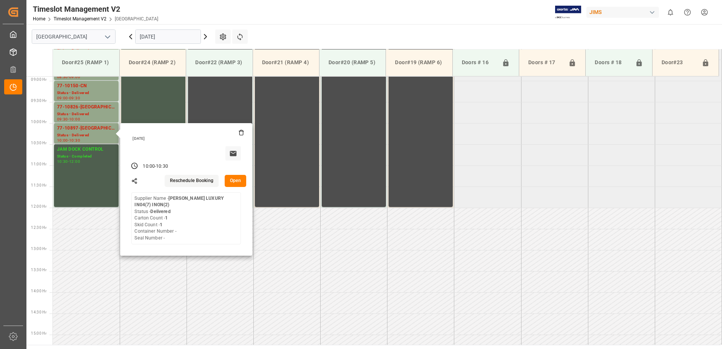
click at [234, 180] on button "Open" at bounding box center [236, 181] width 22 height 12
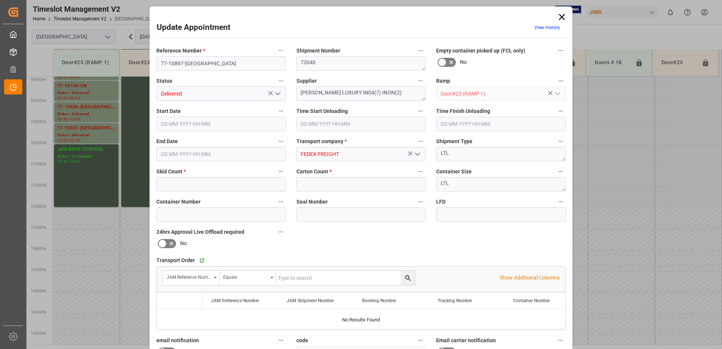
type input "1"
type input "[DATE] 10:00"
type input "[DATE] 10:30"
type input "[DATE] 15:20"
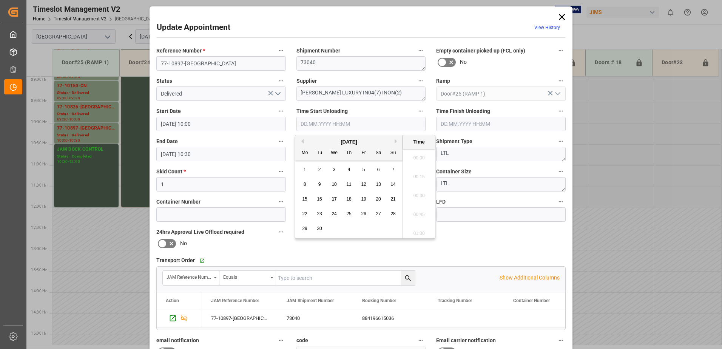
click at [312, 124] on input "text" at bounding box center [360, 124] width 129 height 14
click at [335, 199] on span "17" at bounding box center [333, 198] width 5 height 5
click at [417, 174] on li "11:00" at bounding box center [419, 174] width 32 height 19
type input "[DATE] 11:00"
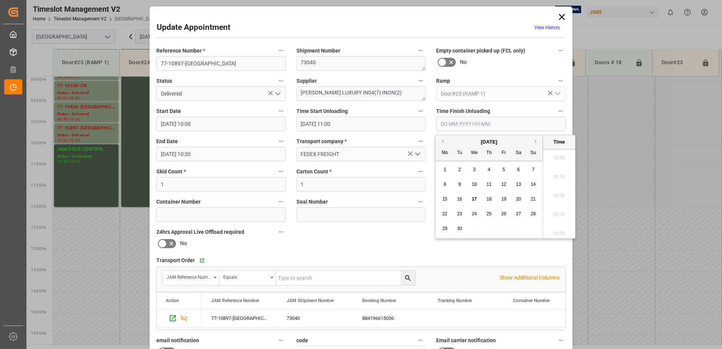
click at [465, 122] on input "text" at bounding box center [500, 124] width 129 height 14
click at [489, 185] on span "11" at bounding box center [488, 184] width 5 height 5
click at [474, 199] on span "17" at bounding box center [473, 198] width 5 height 5
click at [551, 193] on li "11:15" at bounding box center [559, 193] width 32 height 19
type input "[DATE] 11:15"
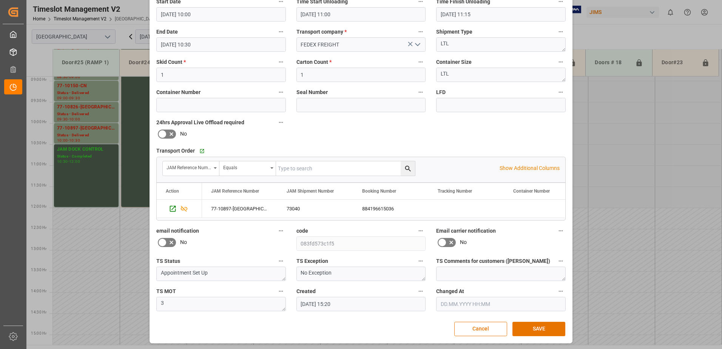
scroll to position [110, 0]
click at [546, 328] on button "SAVE" at bounding box center [538, 328] width 53 height 14
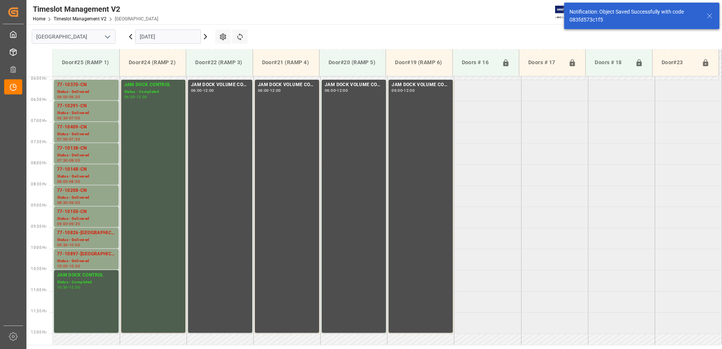
scroll to position [225, 0]
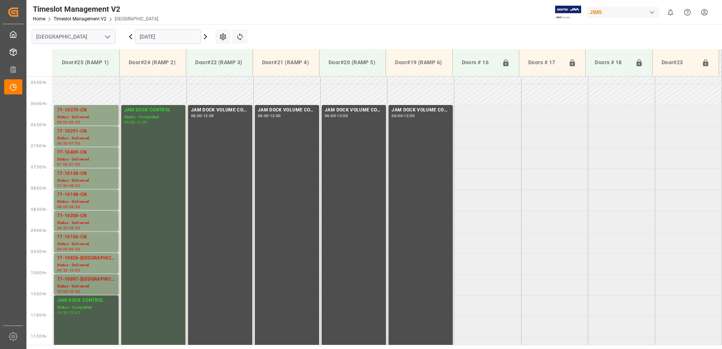
click at [88, 285] on div "Status - Delivered" at bounding box center [86, 286] width 59 height 6
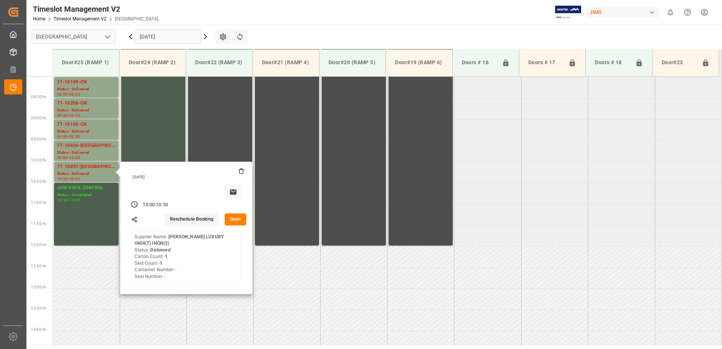
scroll to position [338, 0]
click at [240, 171] on icon at bounding box center [241, 170] width 6 height 6
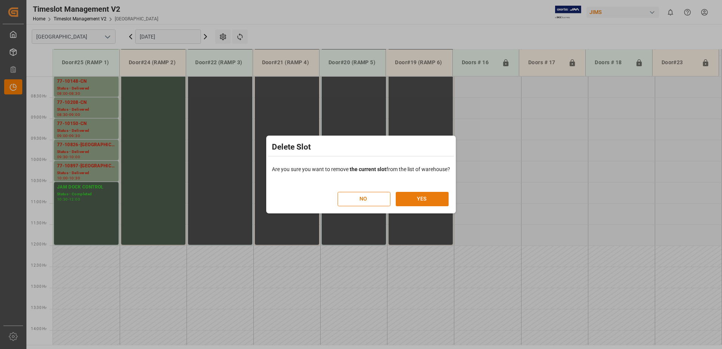
click at [429, 197] on button "YES" at bounding box center [422, 199] width 53 height 14
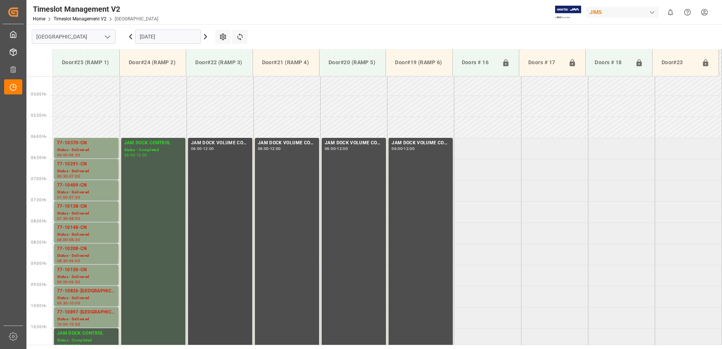
scroll to position [264, 0]
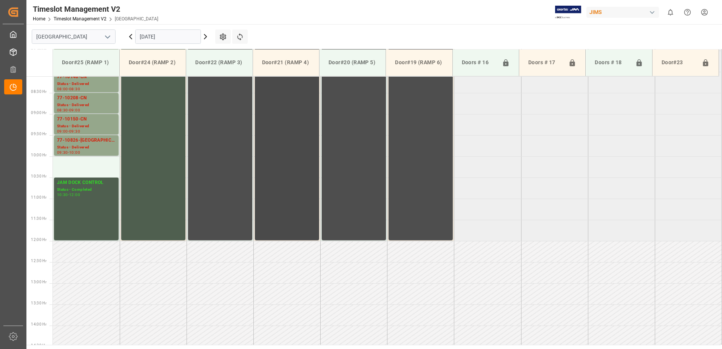
scroll to position [310, 0]
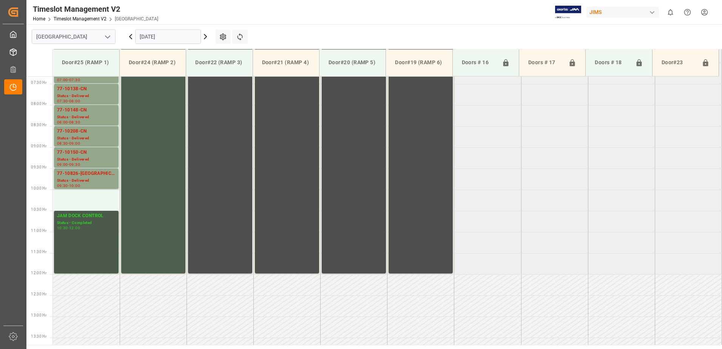
click at [75, 227] on div "12:00" at bounding box center [74, 227] width 11 height 3
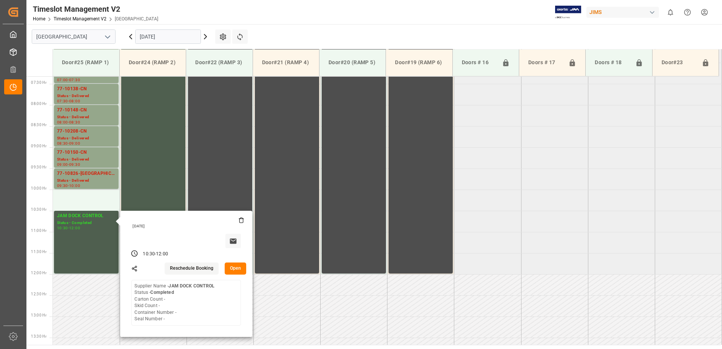
click at [237, 267] on button "Open" at bounding box center [236, 268] width 22 height 12
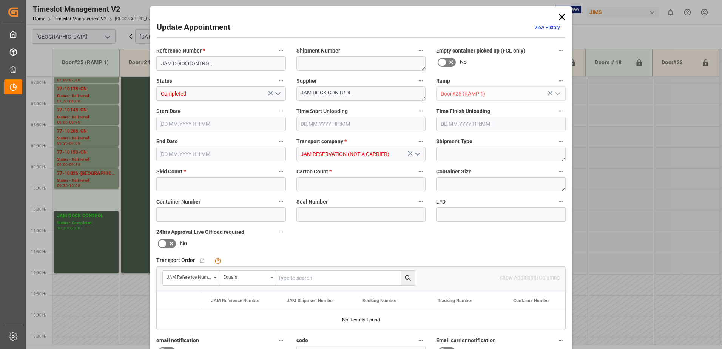
type input "0"
type input "[DATE] 10:30"
type input "[DATE] 12:00"
type input "[DATE] 12:55"
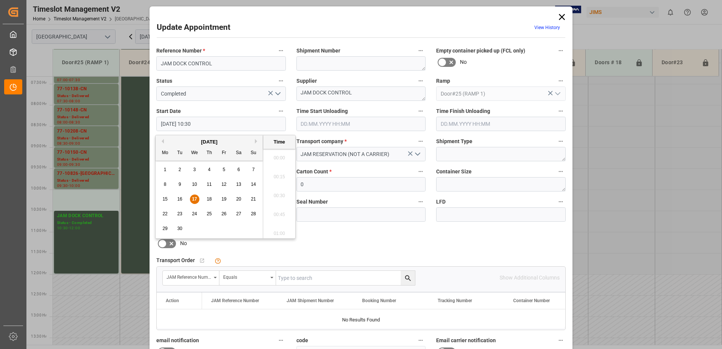
click at [215, 125] on input "[DATE] 10:30" at bounding box center [220, 124] width 129 height 14
click at [194, 199] on span "17" at bounding box center [194, 198] width 5 height 5
click at [276, 156] on li "10:00" at bounding box center [279, 155] width 32 height 19
type input "[DATE] 10:00"
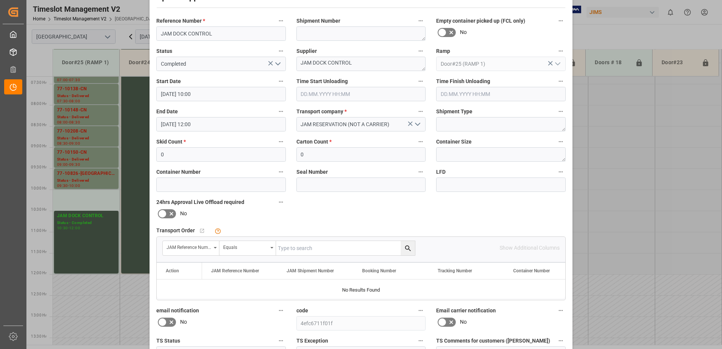
scroll to position [110, 0]
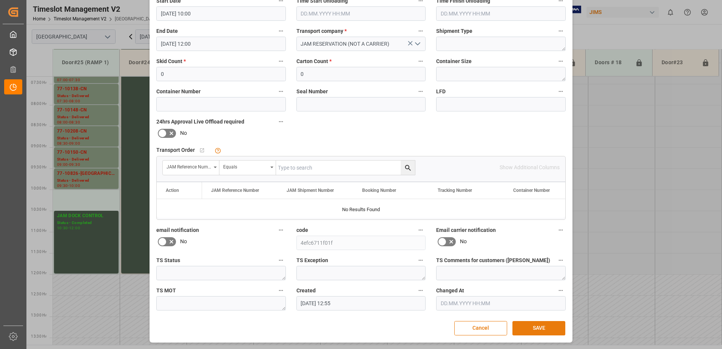
click at [535, 326] on button "SAVE" at bounding box center [538, 328] width 53 height 14
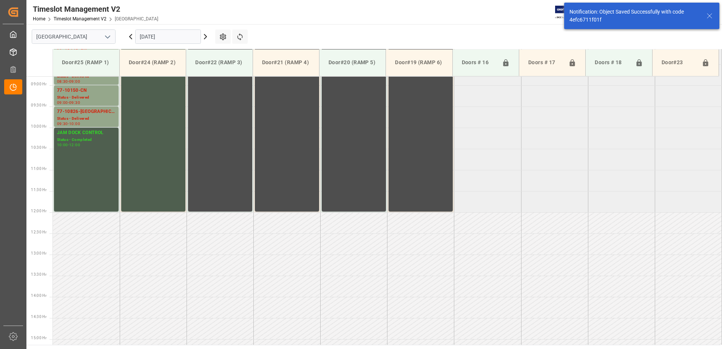
scroll to position [376, 0]
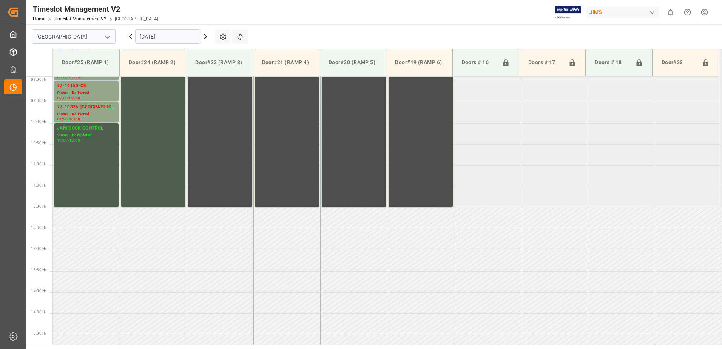
click at [184, 37] on input "[DATE]" at bounding box center [168, 36] width 66 height 14
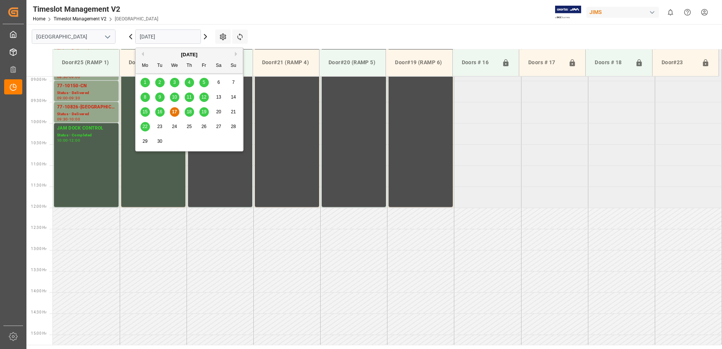
click at [202, 112] on span "19" at bounding box center [203, 111] width 5 height 5
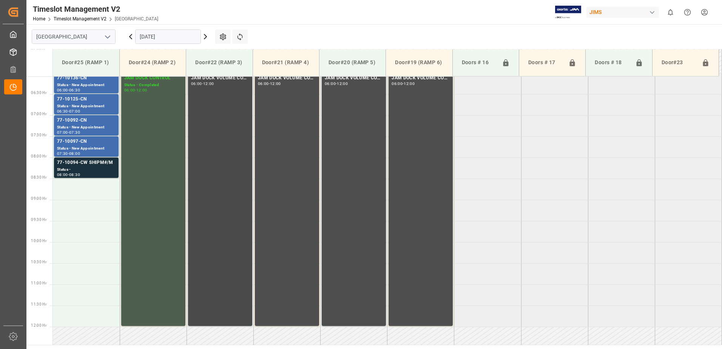
scroll to position [234, 0]
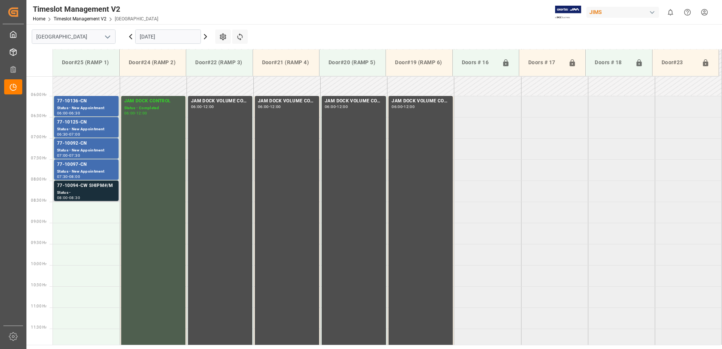
click at [84, 190] on div "Status -" at bounding box center [86, 192] width 59 height 6
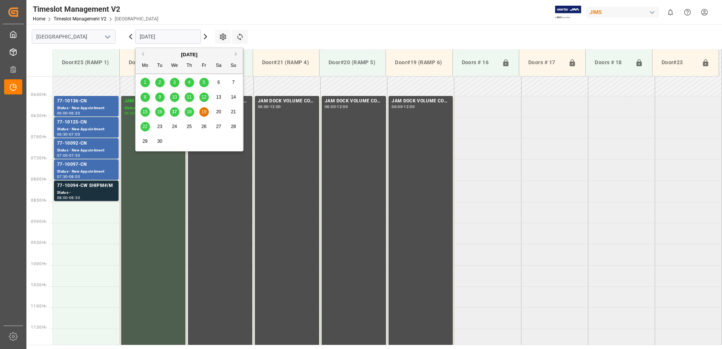
click at [184, 34] on input "[DATE]" at bounding box center [168, 36] width 66 height 14
click at [146, 112] on span "15" at bounding box center [144, 111] width 5 height 5
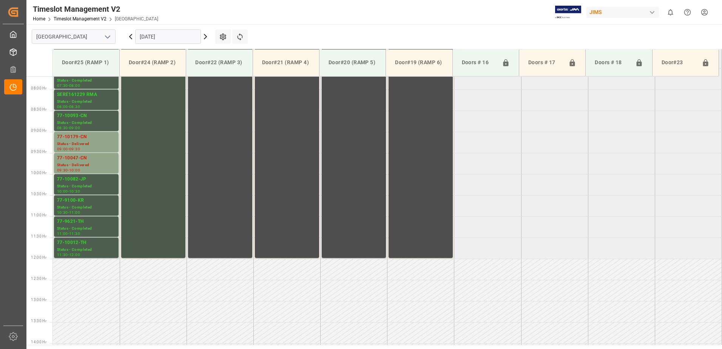
scroll to position [310, 0]
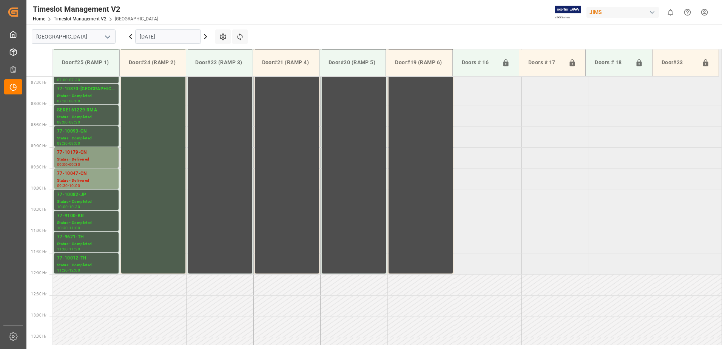
click at [85, 159] on div "Status - Delivered" at bounding box center [86, 159] width 59 height 6
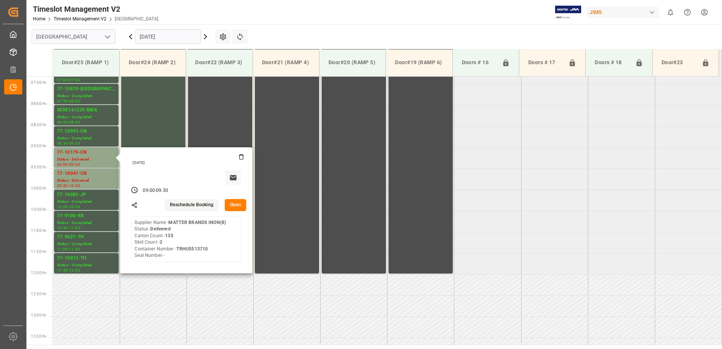
click at [235, 203] on button "Open" at bounding box center [236, 205] width 22 height 12
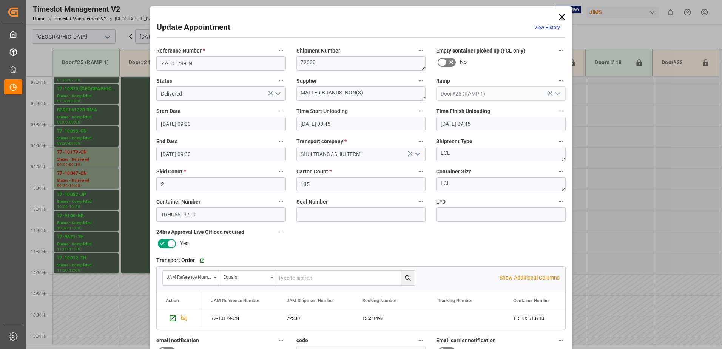
click at [278, 92] on icon "open menu" at bounding box center [277, 93] width 9 height 9
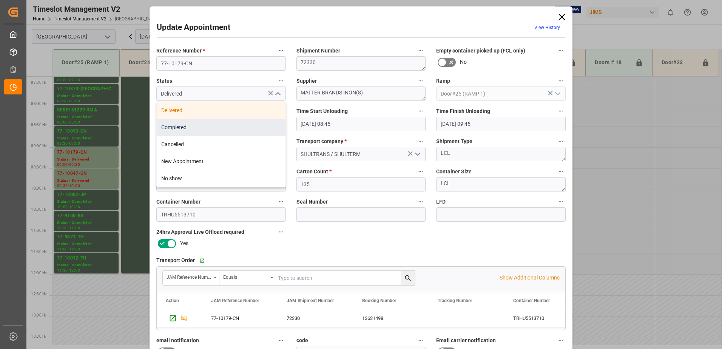
click at [225, 131] on div "Completed" at bounding box center [221, 127] width 129 height 17
type input "Completed"
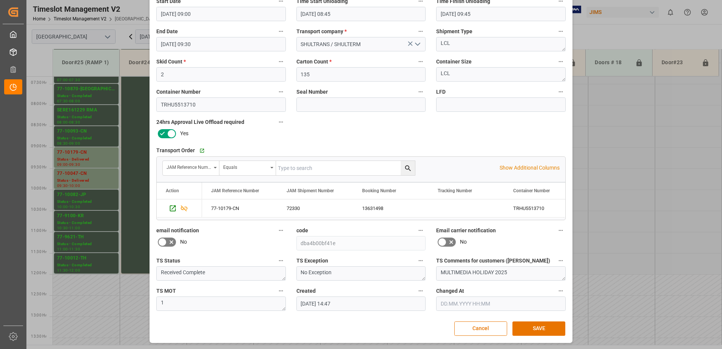
scroll to position [110, 0]
click at [539, 327] on button "SAVE" at bounding box center [538, 328] width 53 height 14
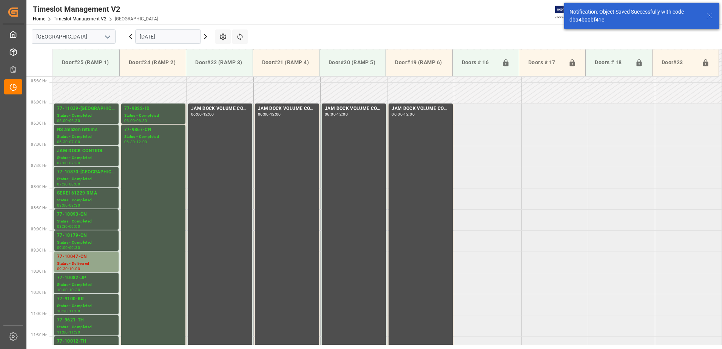
scroll to position [334, 0]
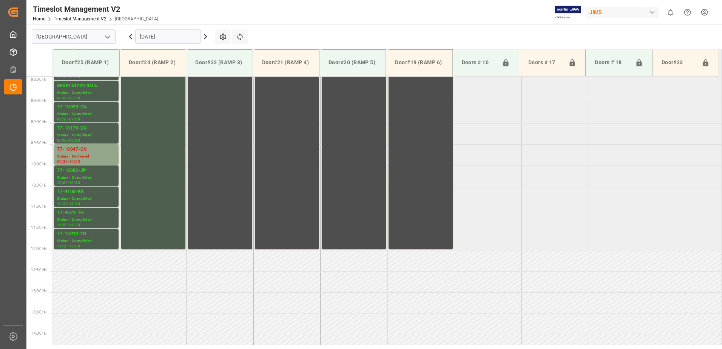
click at [177, 39] on input "[DATE]" at bounding box center [168, 36] width 66 height 14
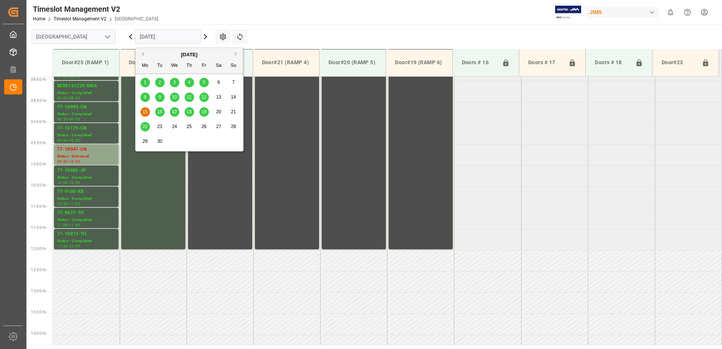
click at [205, 112] on span "19" at bounding box center [203, 111] width 5 height 5
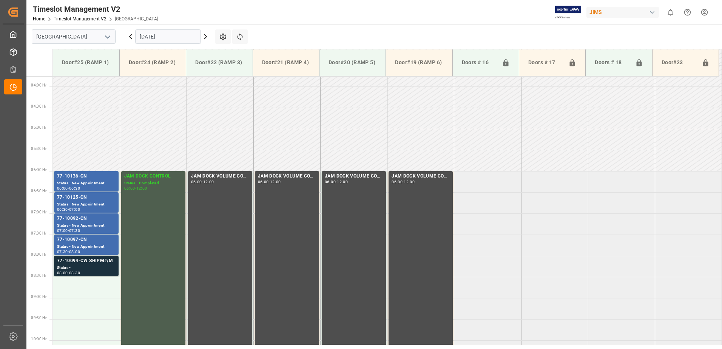
scroll to position [159, 0]
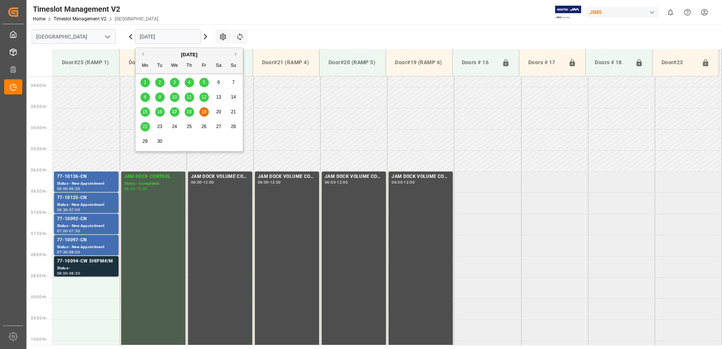
click at [174, 36] on input "[DATE]" at bounding box center [168, 36] width 66 height 14
click at [173, 112] on span "17" at bounding box center [174, 111] width 5 height 5
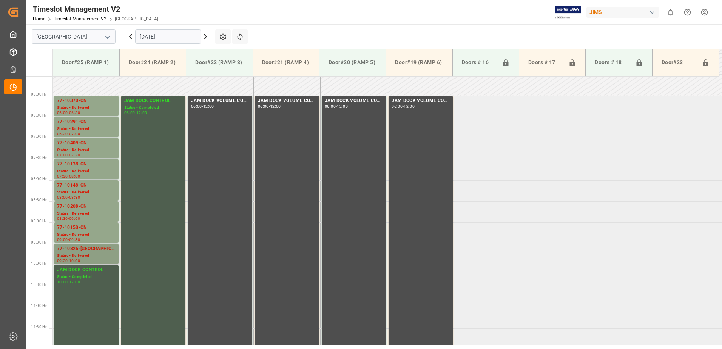
scroll to position [234, 0]
